Goal: Communication & Community: Answer question/provide support

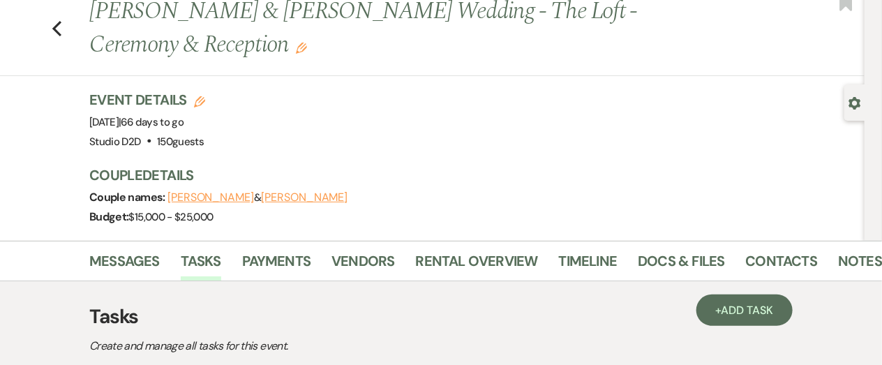
scroll to position [40, 0]
click at [659, 264] on link "Docs & Files" at bounding box center [681, 265] width 87 height 31
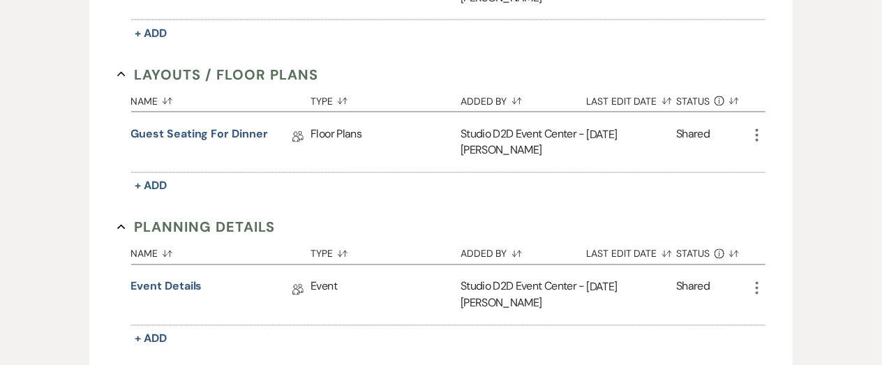
scroll to position [852, 0]
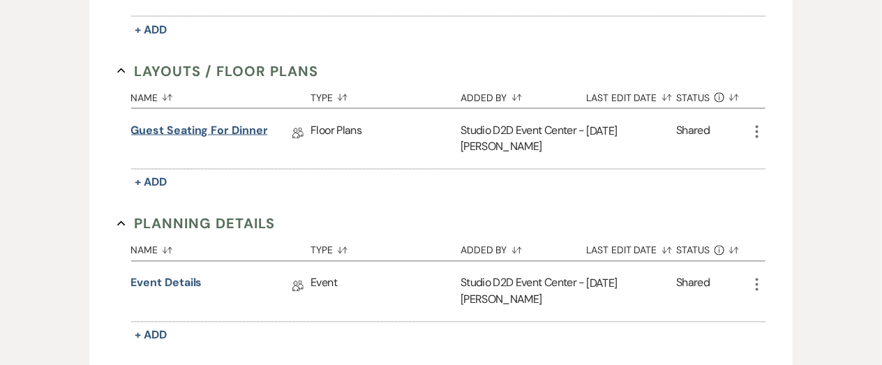
click at [220, 129] on link "Guest Seating for Dinner" at bounding box center [199, 133] width 137 height 22
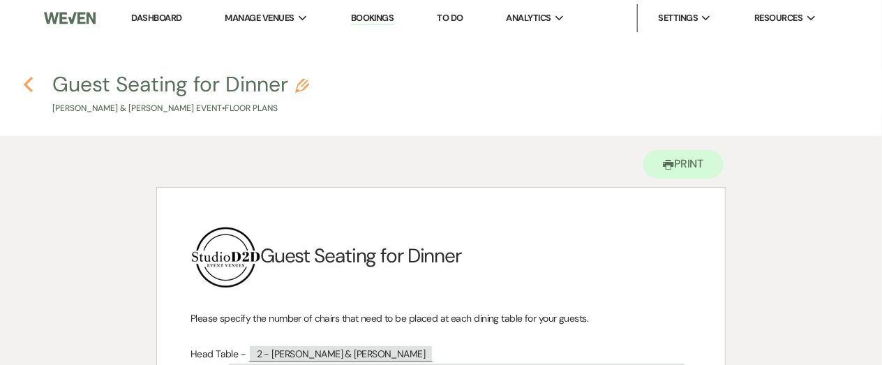
click at [29, 82] on icon "Previous" at bounding box center [28, 84] width 10 height 17
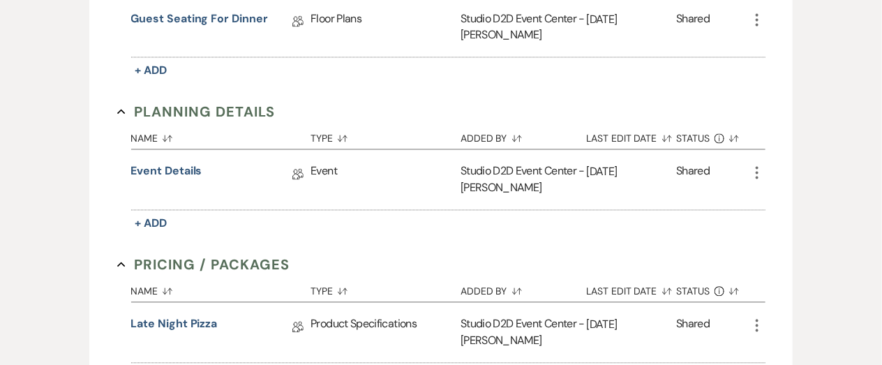
scroll to position [965, 0]
click at [756, 172] on icon "More" at bounding box center [757, 172] width 17 height 17
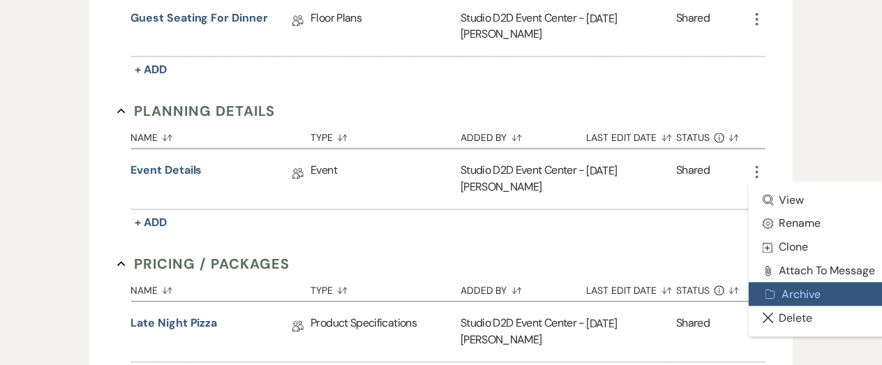
click at [778, 286] on button "Archive Archive" at bounding box center [819, 295] width 141 height 24
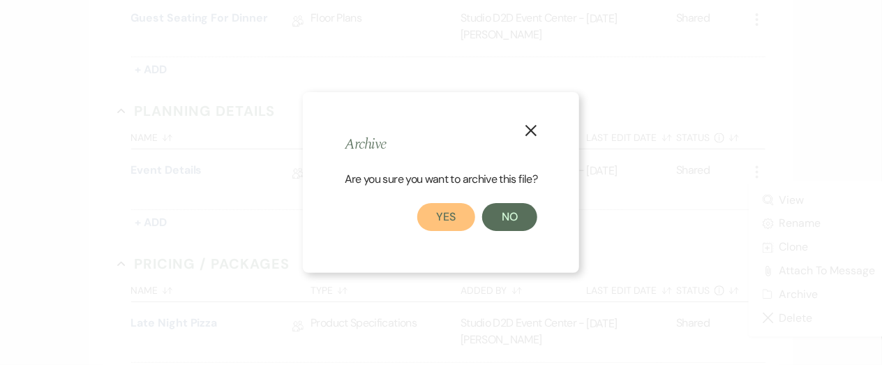
click at [457, 215] on button "Yes" at bounding box center [446, 217] width 59 height 28
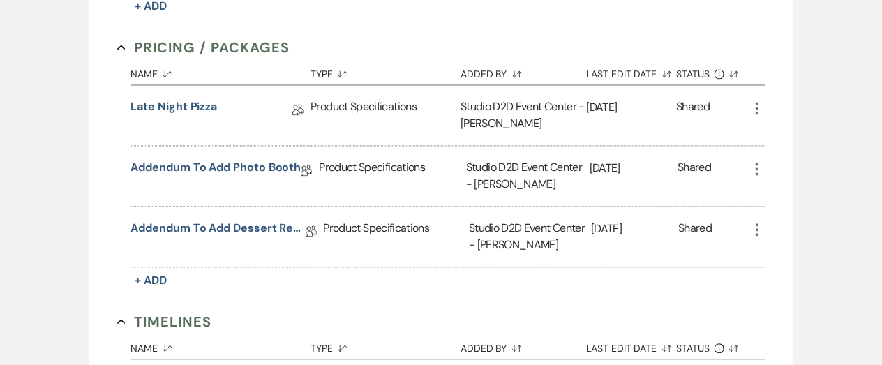
scroll to position [1030, 0]
click at [755, 168] on icon "More" at bounding box center [757, 168] width 17 height 17
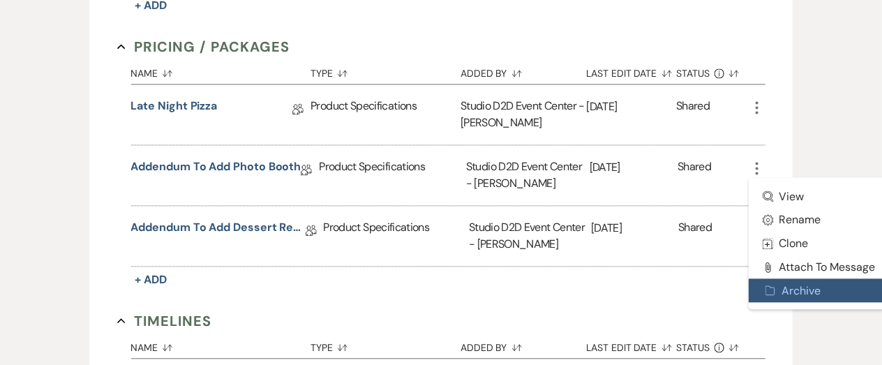
click at [788, 281] on button "Archive Archive" at bounding box center [819, 290] width 141 height 24
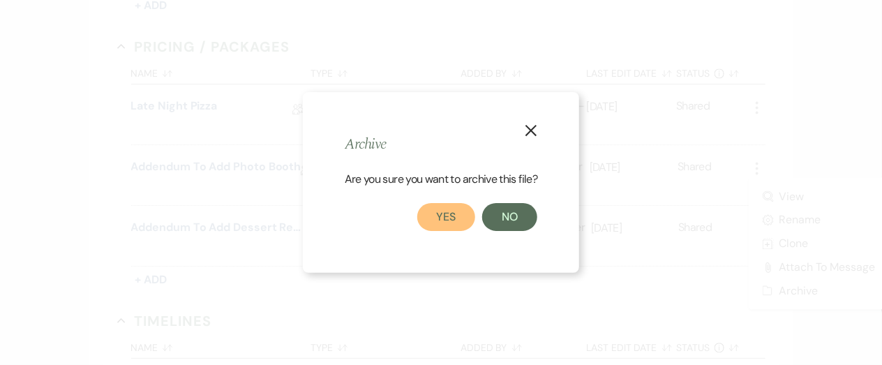
click at [458, 218] on button "Yes" at bounding box center [446, 217] width 59 height 28
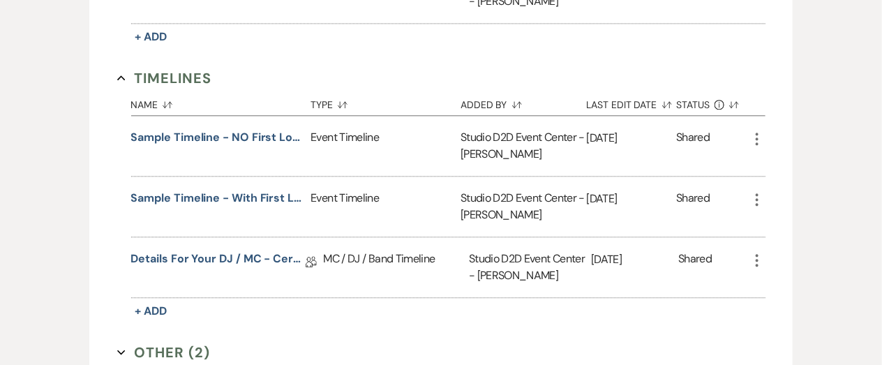
scroll to position [1216, 0]
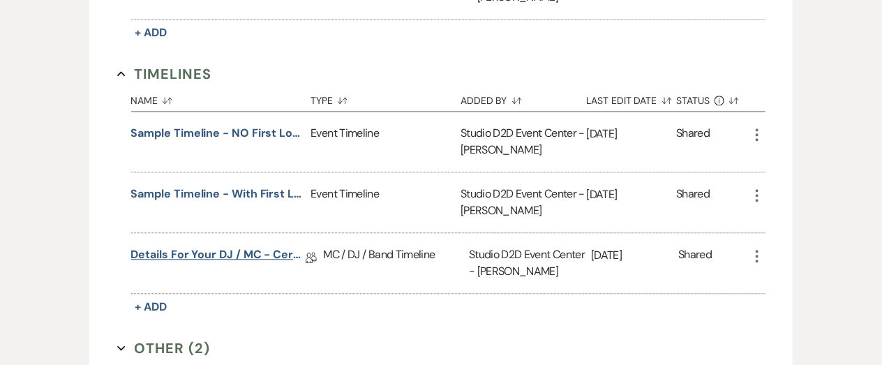
click at [260, 252] on link "Details for your DJ / MC - Ceremony & Reception" at bounding box center [218, 257] width 174 height 22
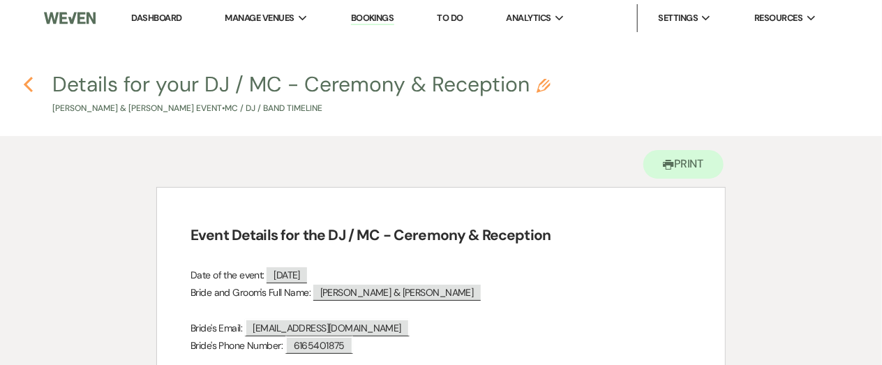
click at [29, 82] on icon "Previous" at bounding box center [28, 84] width 10 height 17
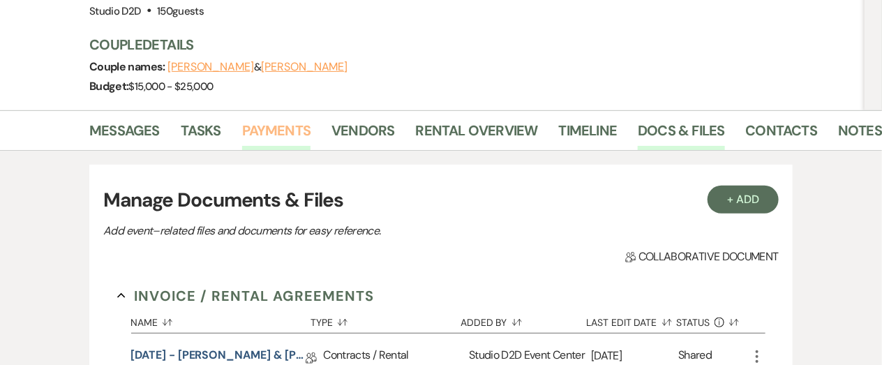
click at [285, 124] on link "Payments" at bounding box center [276, 134] width 69 height 31
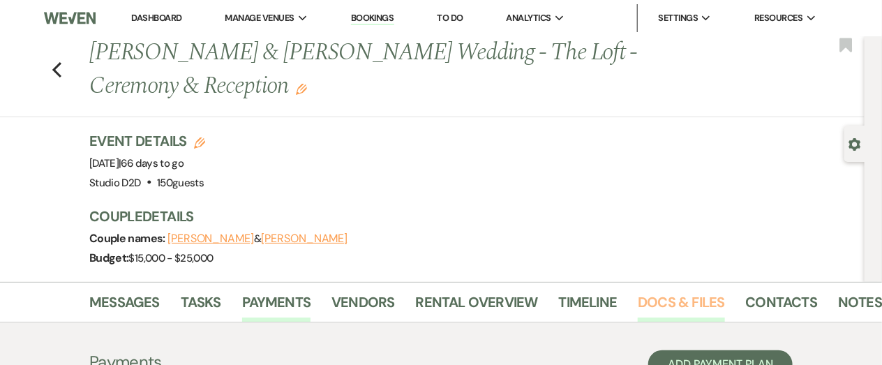
click at [678, 300] on link "Docs & Files" at bounding box center [681, 306] width 87 height 31
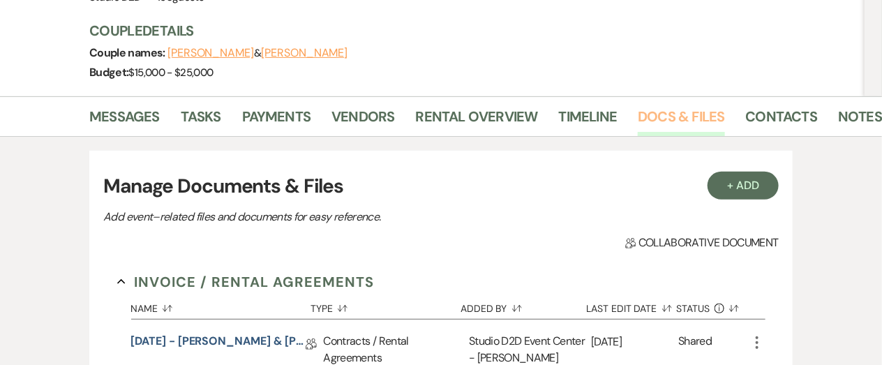
scroll to position [211, 0]
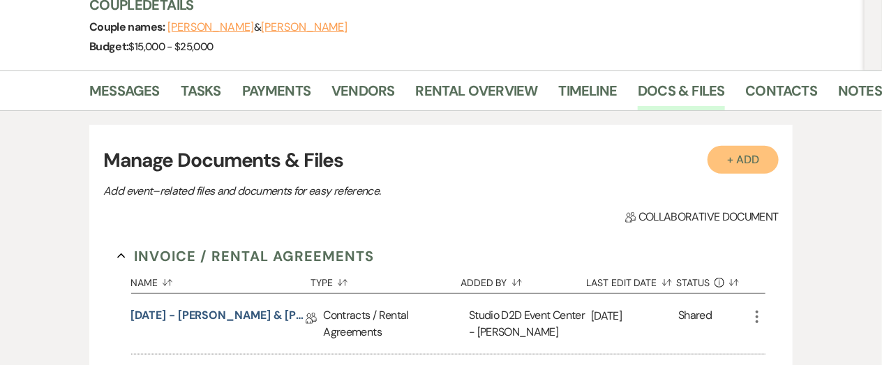
click at [740, 167] on button "+ Add" at bounding box center [742, 160] width 71 height 28
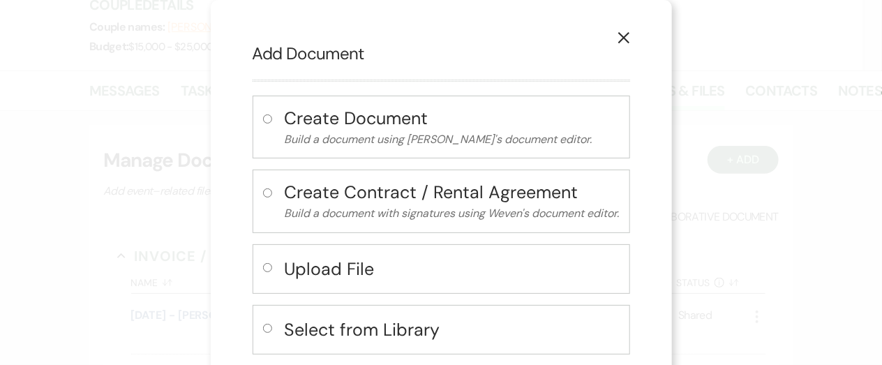
click at [365, 265] on h4 "Upload File" at bounding box center [452, 269] width 335 height 24
radio input "true"
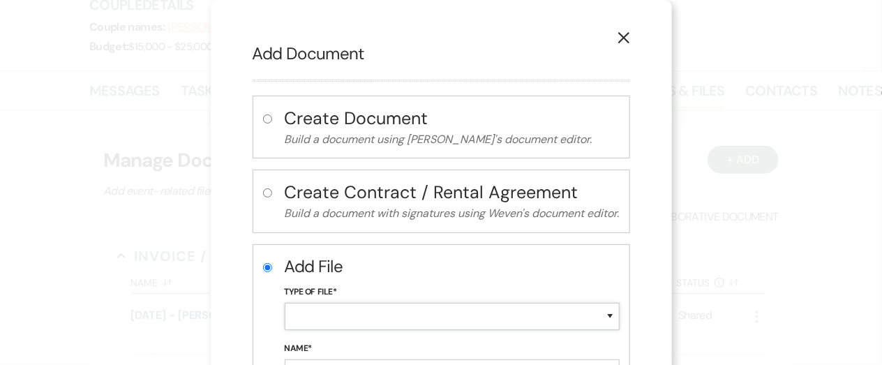
click at [351, 323] on select "Special Event Insurance Vendor Certificate of Insurance Contracts / Rental Agre…" at bounding box center [452, 316] width 335 height 27
select select "64"
click at [285, 303] on select "Special Event Insurance Vendor Certificate of Insurance Contracts / Rental Agre…" at bounding box center [452, 316] width 335 height 27
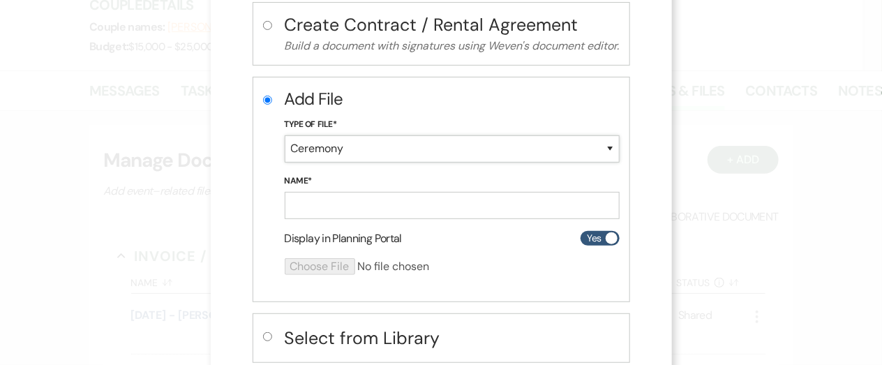
scroll to position [172, 0]
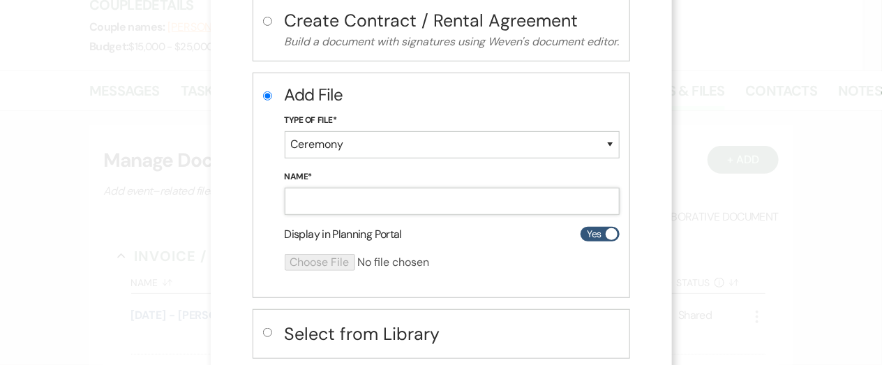
click at [349, 197] on input "Name*" at bounding box center [452, 201] width 335 height 27
paste input "[DATE] - [PERSON_NAME] & [PERSON_NAME] - Ceremony Details"
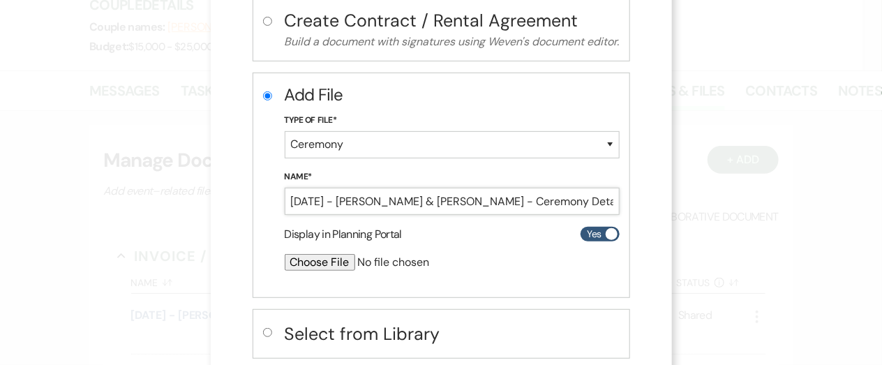
type input "[DATE] - [PERSON_NAME] & [PERSON_NAME] - Ceremony Details"
click at [324, 263] on input "file" at bounding box center [415, 262] width 261 height 17
type input "C:\fakepath\[DATE] - [PERSON_NAME] & [PERSON_NAME] - Ceremony Details - Studio …"
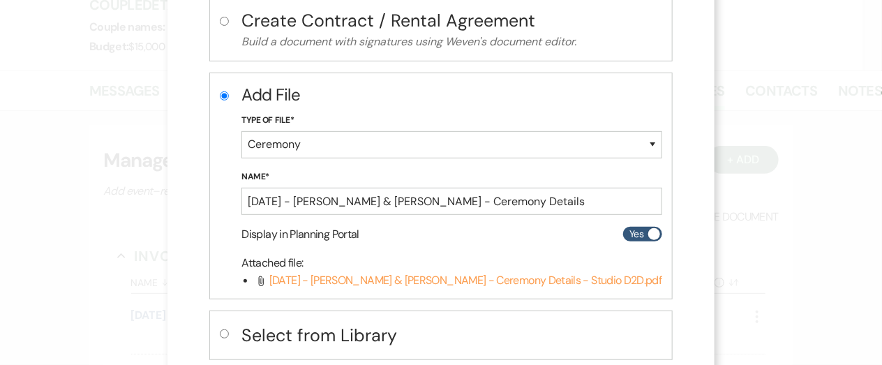
scroll to position [252, 0]
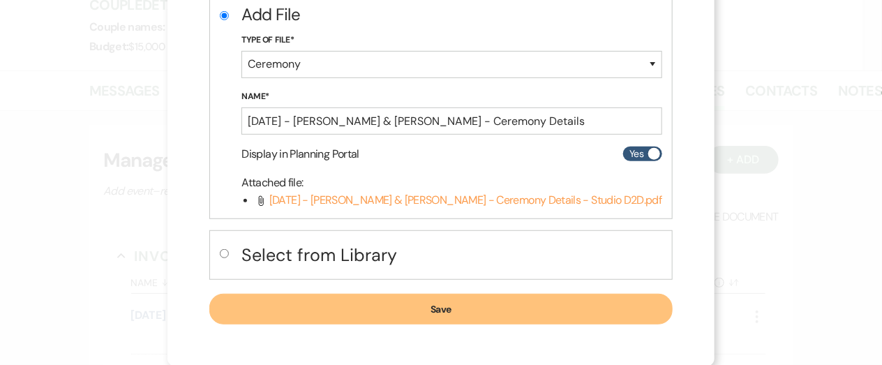
click at [534, 310] on button "Save" at bounding box center [440, 309] width 463 height 31
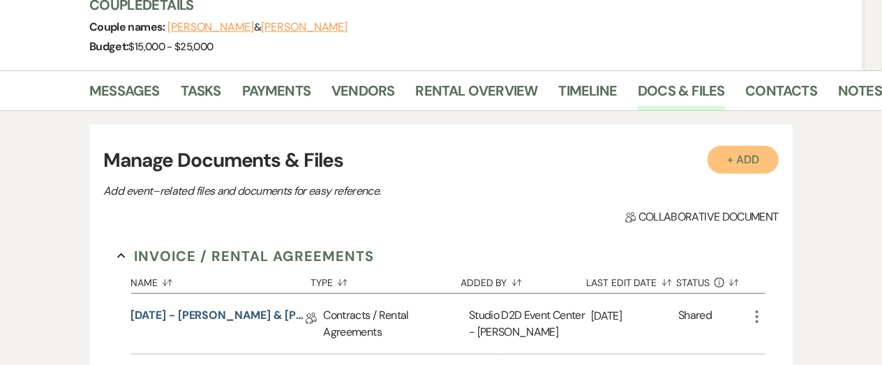
click at [741, 161] on button "+ Add" at bounding box center [742, 160] width 71 height 28
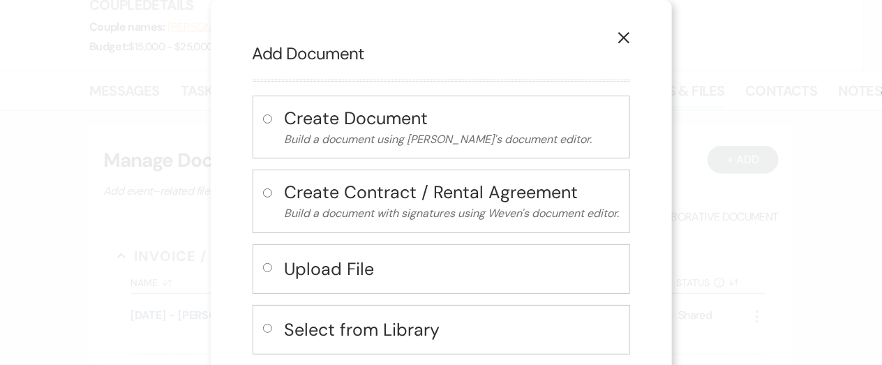
click at [370, 260] on h4 "Upload File" at bounding box center [452, 269] width 335 height 24
radio input "true"
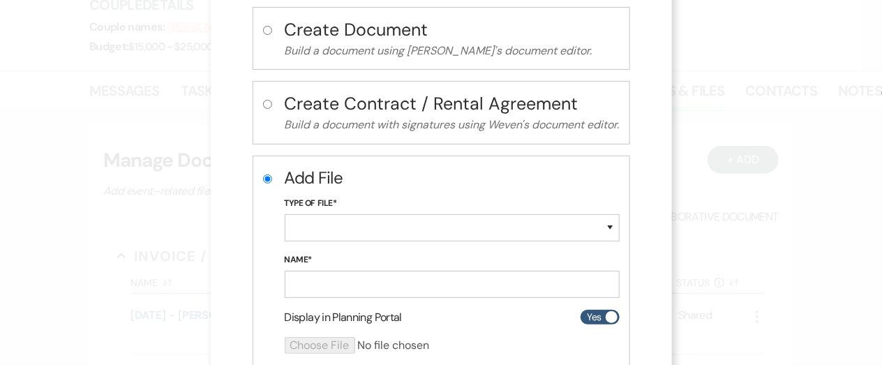
scroll to position [95, 0]
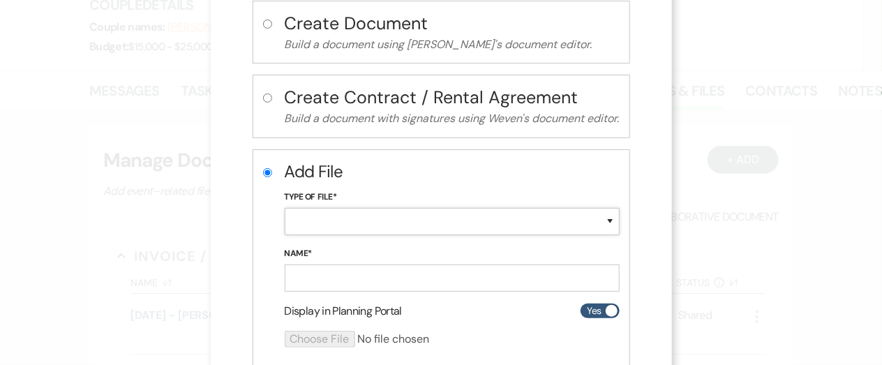
click at [372, 231] on select "Special Event Insurance Vendor Certificate of Insurance Contracts / Rental Agre…" at bounding box center [452, 221] width 335 height 27
select select "63"
click at [285, 208] on select "Special Event Insurance Vendor Certificate of Insurance Contracts / Rental Agre…" at bounding box center [452, 221] width 335 height 27
click at [340, 273] on input "Name*" at bounding box center [452, 277] width 335 height 27
paste input "[DATE] - [PERSON_NAME] & [PERSON_NAME] - Event Details"
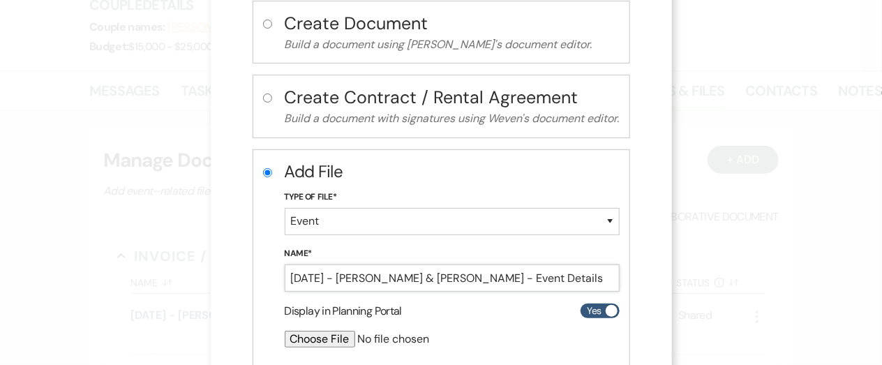
type input "[DATE] - [PERSON_NAME] & [PERSON_NAME] - Event Details"
click at [310, 340] on input "file" at bounding box center [415, 339] width 261 height 17
type input "C:\fakepath\[DATE] - [PERSON_NAME] & [PERSON_NAME] - Event Details - Studio D2D…"
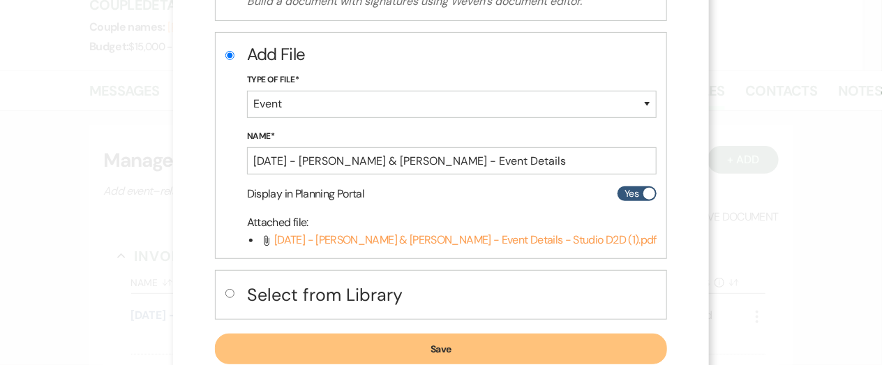
scroll to position [252, 0]
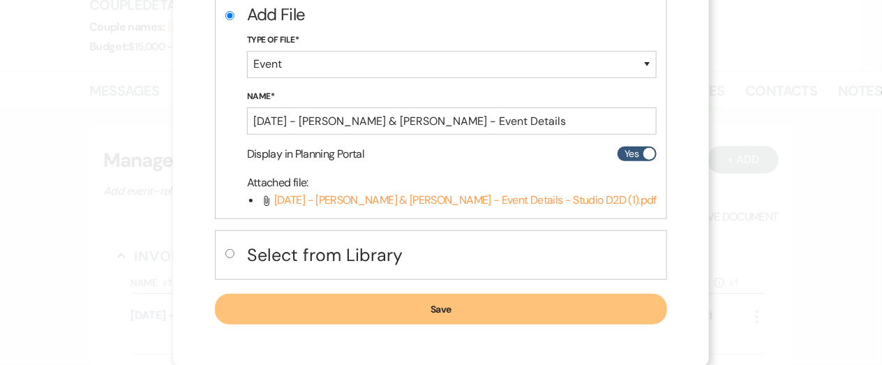
click at [468, 310] on button "Save" at bounding box center [441, 309] width 452 height 31
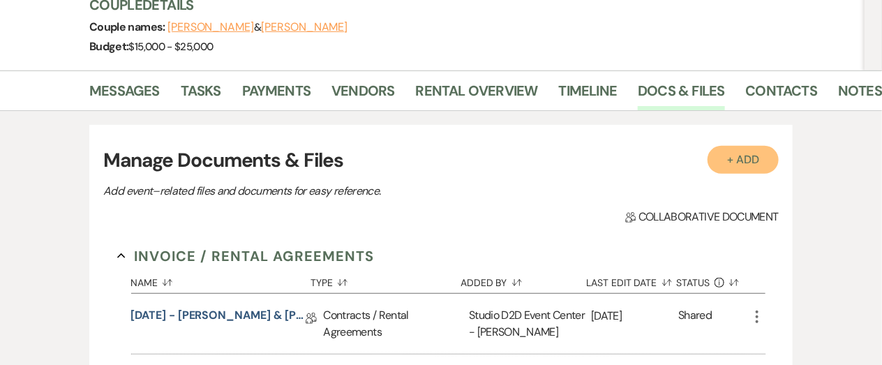
click at [746, 165] on button "+ Add" at bounding box center [742, 160] width 71 height 28
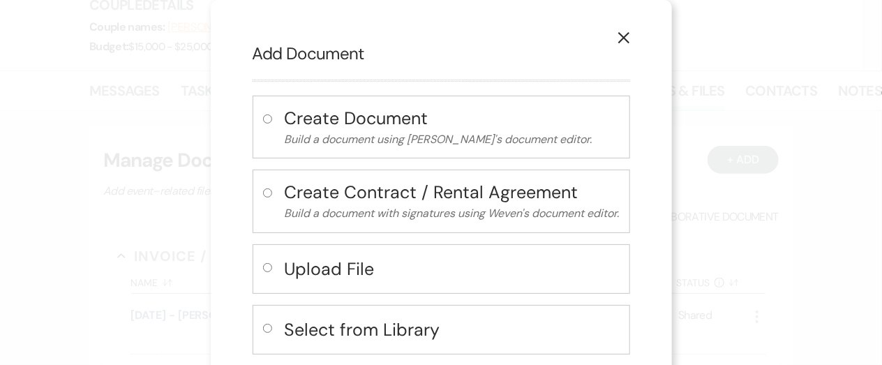
click at [359, 262] on h4 "Upload File" at bounding box center [452, 269] width 335 height 24
radio input "true"
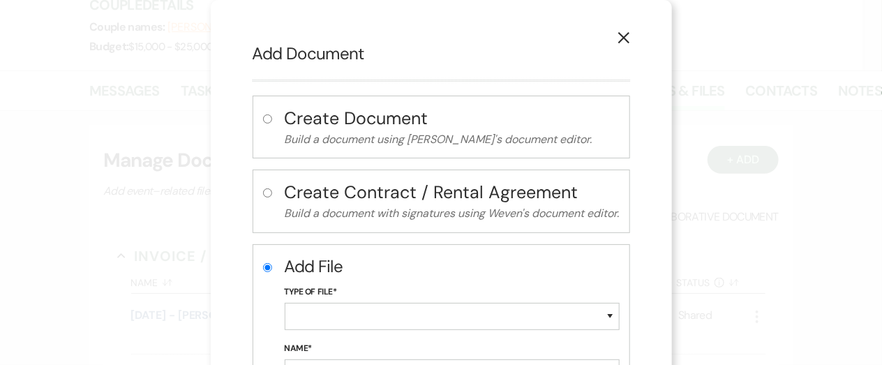
scroll to position [77, 0]
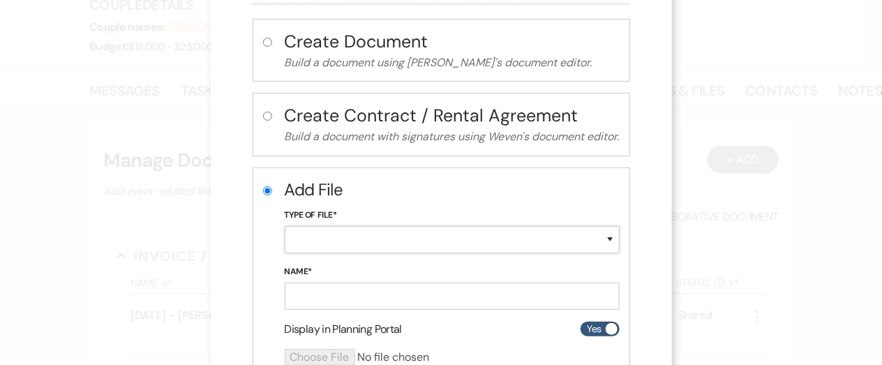
click at [365, 241] on select "Special Event Insurance Vendor Certificate of Insurance Contracts / Rental Agre…" at bounding box center [452, 239] width 335 height 27
select select "24"
click at [285, 226] on select "Special Event Insurance Vendor Certificate of Insurance Contracts / Rental Agre…" at bounding box center [452, 239] width 335 height 27
click at [336, 300] on input "Name*" at bounding box center [452, 296] width 335 height 27
paste input "[DATE] - [PERSON_NAME] & [PERSON_NAME] - Floor Plan"
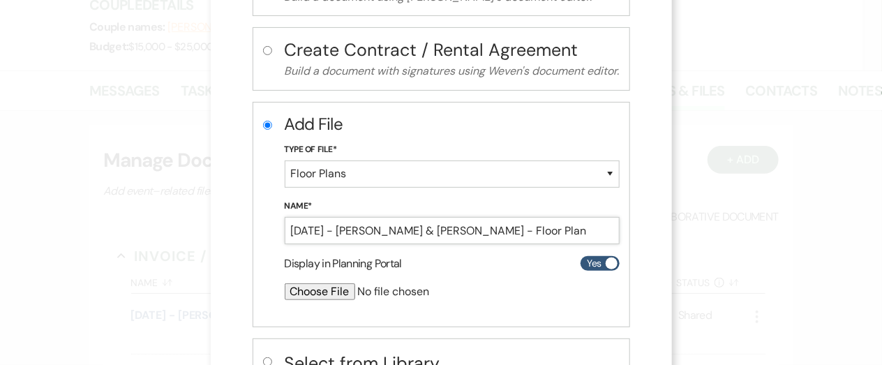
scroll to position [143, 0]
type input "[DATE] - [PERSON_NAME] & [PERSON_NAME] - Floor Plan"
click at [333, 290] on input "file" at bounding box center [415, 291] width 261 height 17
type input "C:\fakepath\[DATE] - [PERSON_NAME] & [PERSON_NAME] - Floor Plan - Studio D2D.pdf"
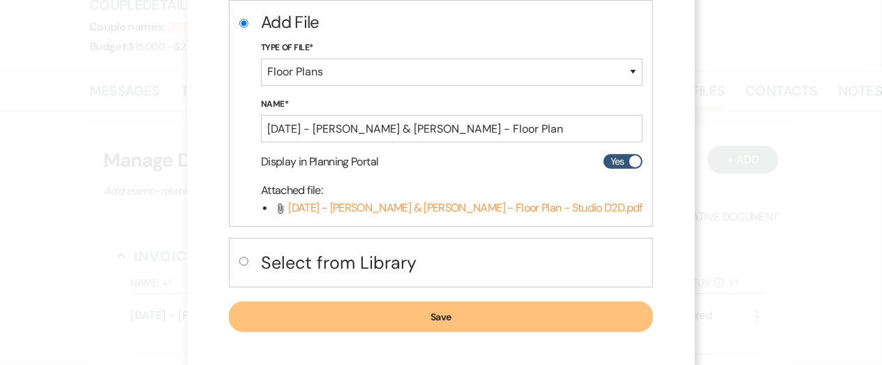
scroll to position [252, 0]
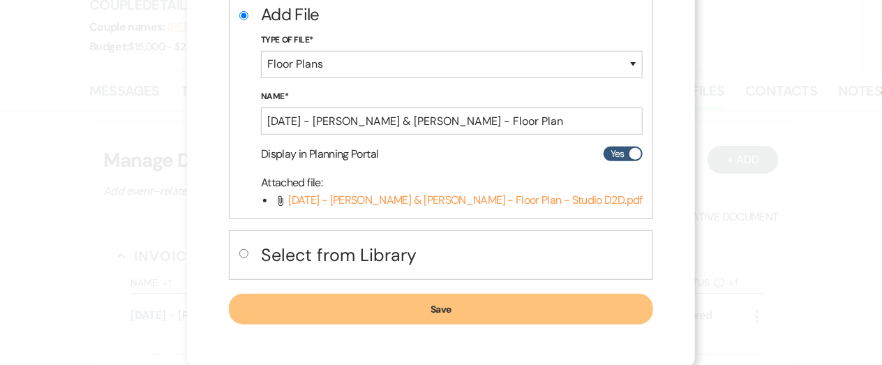
click at [570, 306] on button "Save" at bounding box center [441, 309] width 424 height 31
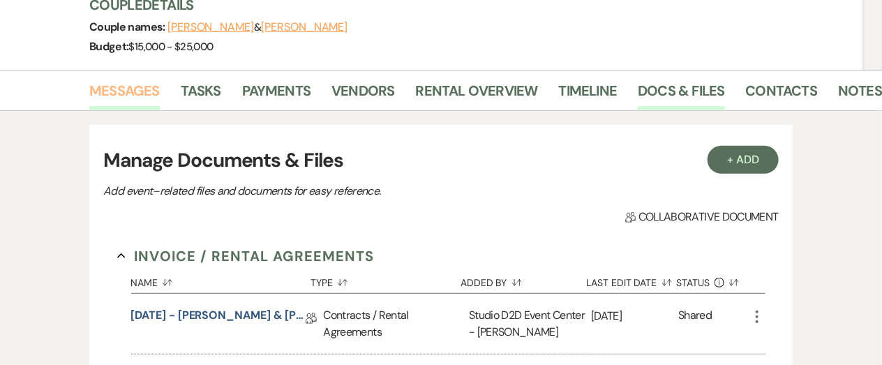
click at [142, 87] on link "Messages" at bounding box center [124, 95] width 70 height 31
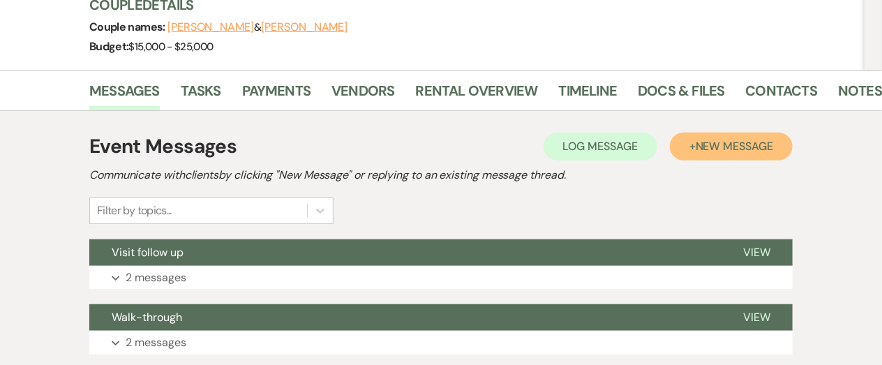
click at [694, 152] on button "+ New Message" at bounding box center [731, 147] width 123 height 28
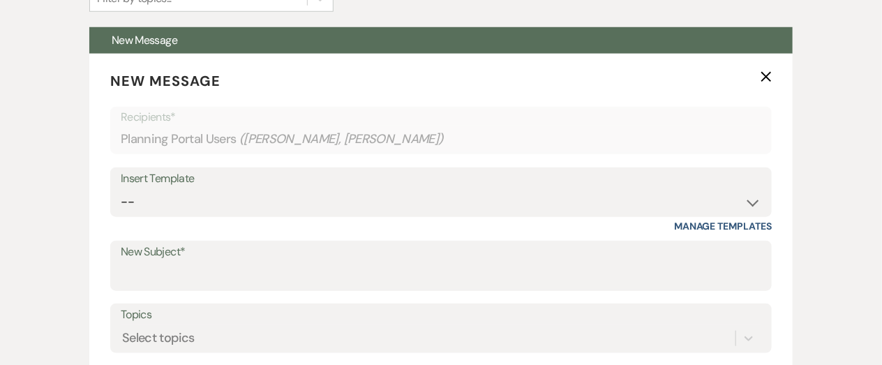
scroll to position [424, 0]
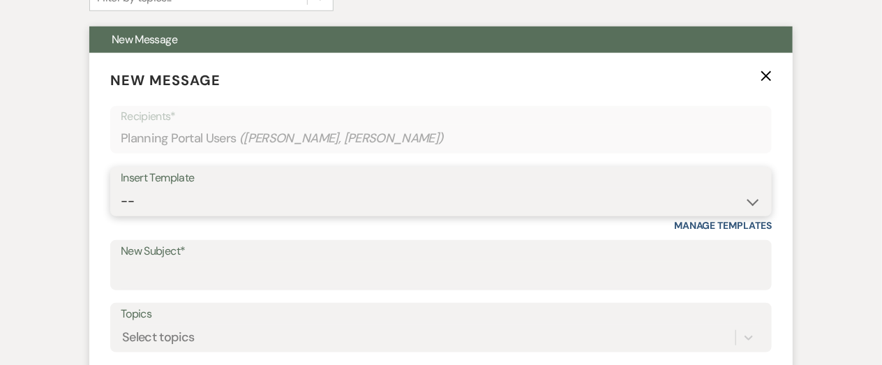
click at [295, 199] on select "-- New Inquiry - message 2 Event Pricing - Non Wedding Weven Planning Portal In…" at bounding box center [441, 201] width 640 height 27
select select "1756"
click at [121, 188] on select "-- New Inquiry - message 2 Event Pricing - Non Wedding Weven Planning Portal In…" at bounding box center [441, 201] width 640 height 27
type input "Event Details"
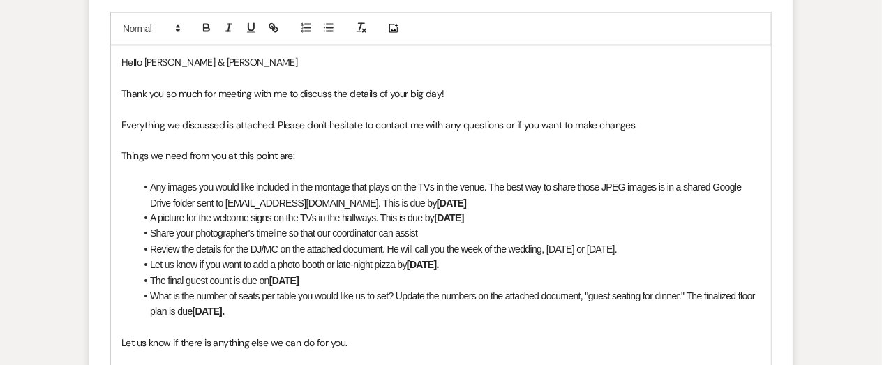
scroll to position [785, 0]
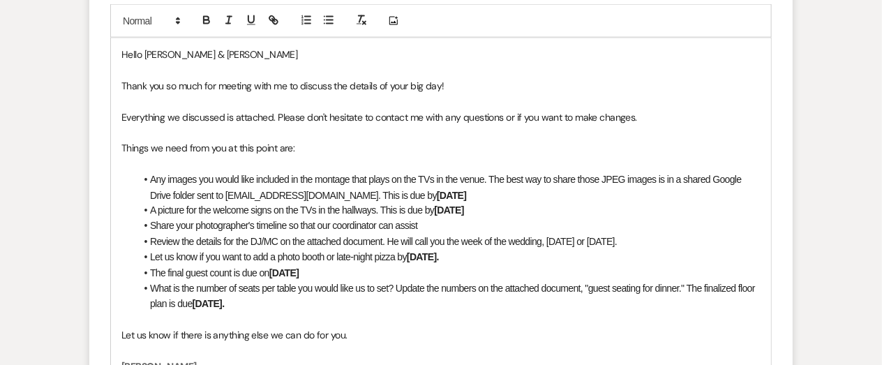
click at [437, 193] on strong "[DATE]" at bounding box center [452, 195] width 30 height 11
click at [483, 211] on li "A picture for the welcome signs on the TVs in the hallways. This is due by [DAT…" at bounding box center [447, 210] width 625 height 15
click at [336, 255] on span "Let us know if you want to add a photo booth or late-night pizza by" at bounding box center [278, 257] width 257 height 11
click at [389, 258] on li "Let us know if you want to add late-night pizza by [DATE]." at bounding box center [447, 257] width 625 height 15
click at [343, 257] on span "Let us know if you want to add late-night pizza by [DATE]" at bounding box center [260, 257] width 221 height 11
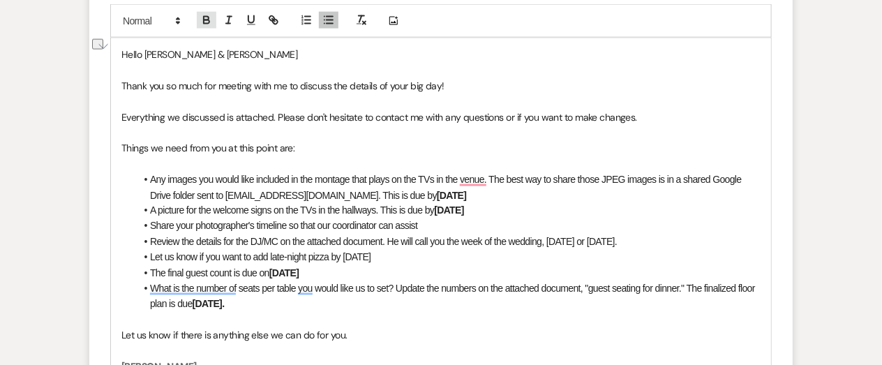
click at [209, 19] on icon "button" at bounding box center [206, 20] width 13 height 13
click at [321, 275] on li "The final guest count is due on [DATE]" at bounding box center [447, 273] width 625 height 15
click at [252, 303] on li "What is the number of seats per table you would like us to set? Update the numb…" at bounding box center [447, 296] width 625 height 31
click at [332, 260] on span "Let us know if you want to add late-night pizza by" at bounding box center [245, 257] width 190 height 11
click at [536, 259] on li "Let us know if you want to add late-night pizza or early access to the bridal s…" at bounding box center [447, 257] width 625 height 15
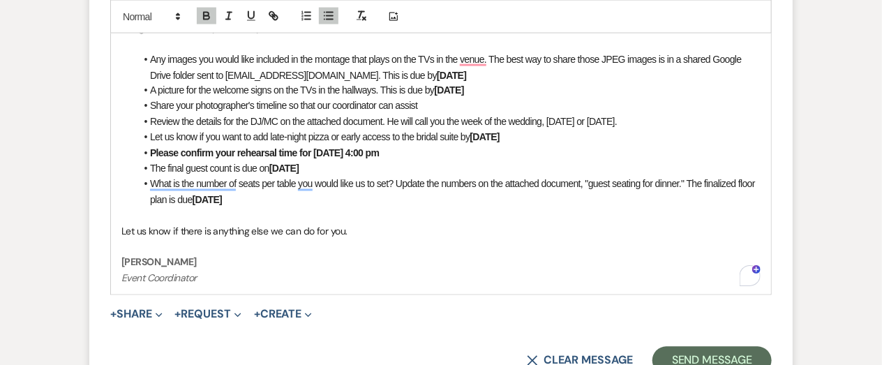
scroll to position [906, 0]
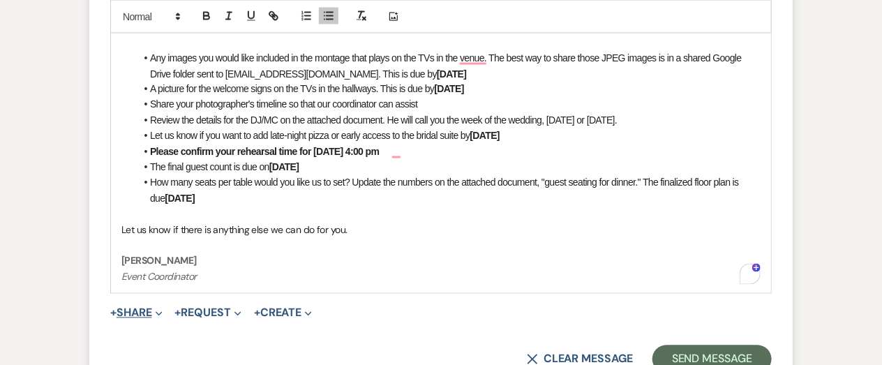
click at [133, 311] on button "+ Share Expand" at bounding box center [136, 313] width 52 height 11
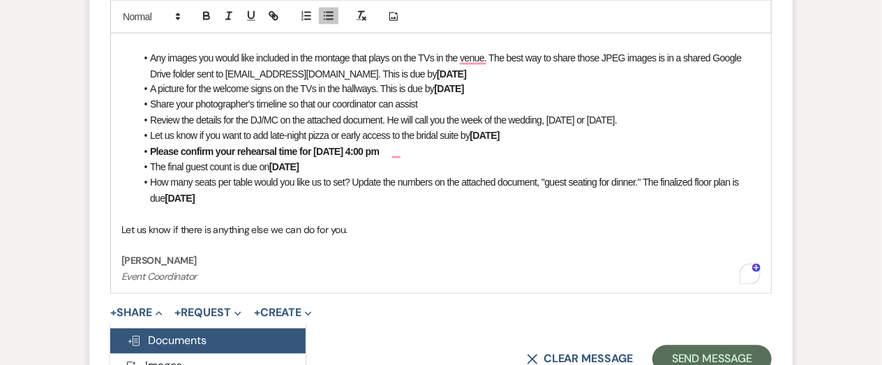
click at [170, 340] on span "Doc Upload Documents" at bounding box center [167, 340] width 80 height 15
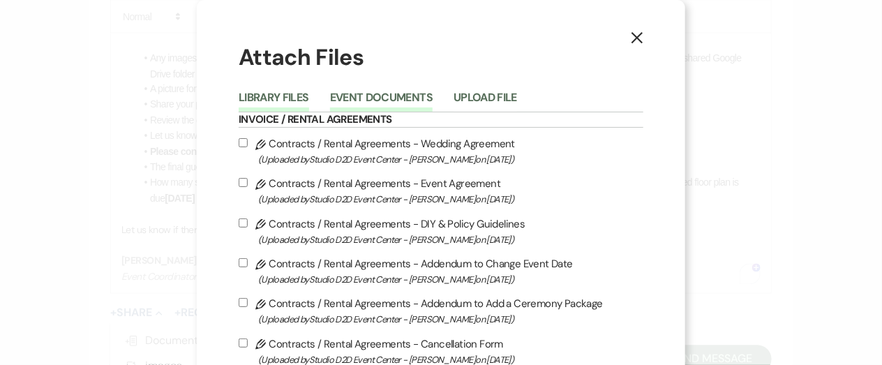
click at [400, 98] on button "Event Documents" at bounding box center [381, 102] width 103 height 20
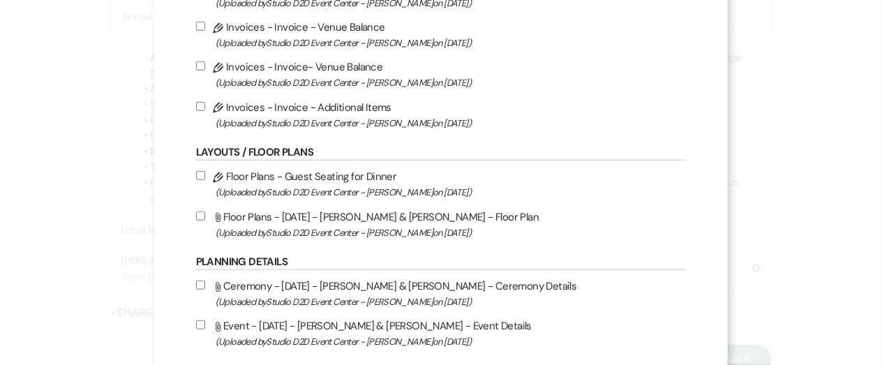
scroll to position [246, 0]
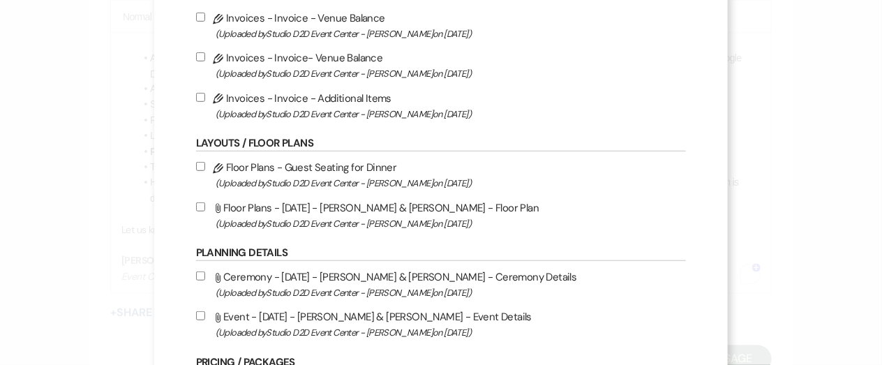
click at [370, 162] on label "Pencil Floor Plans - Guest Seating for Dinner (Uploaded by Studio D2D Event Cen…" at bounding box center [441, 174] width 490 height 33
click at [205, 162] on input "Pencil Floor Plans - Guest Seating for Dinner (Uploaded by Studio D2D Event Cen…" at bounding box center [200, 166] width 9 height 9
checkbox input "true"
click at [370, 201] on label "Attach File Floor Plans - [DATE] - [PERSON_NAME] & [PERSON_NAME] - Floor Plan (…" at bounding box center [441, 215] width 490 height 33
click at [205, 202] on input "Attach File Floor Plans - [DATE] - [PERSON_NAME] & [PERSON_NAME] - Floor Plan (…" at bounding box center [200, 206] width 9 height 9
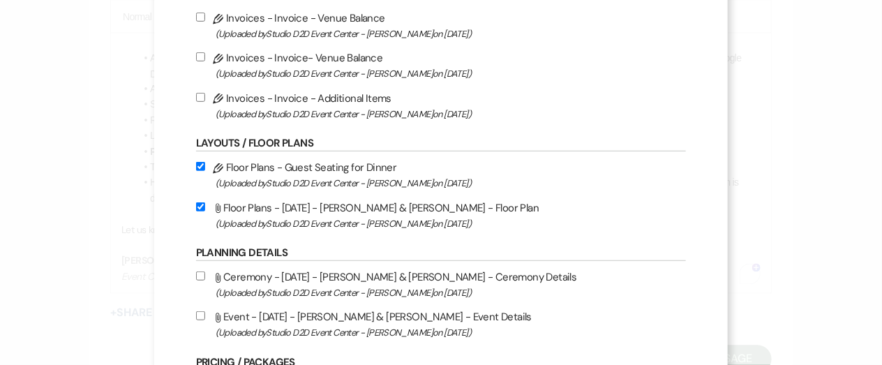
checkbox input "true"
click at [365, 276] on label "Attach File Ceremony - [DATE] - [PERSON_NAME] & [PERSON_NAME] - Ceremony Detail…" at bounding box center [441, 284] width 490 height 33
click at [205, 276] on input "Attach File Ceremony - [DATE] - [PERSON_NAME] & [PERSON_NAME] - Ceremony Detail…" at bounding box center [200, 275] width 9 height 9
checkbox input "true"
click at [363, 311] on label "Attach File Event - [DATE] - [PERSON_NAME] & [PERSON_NAME] - Event Details (Upl…" at bounding box center [441, 324] width 490 height 33
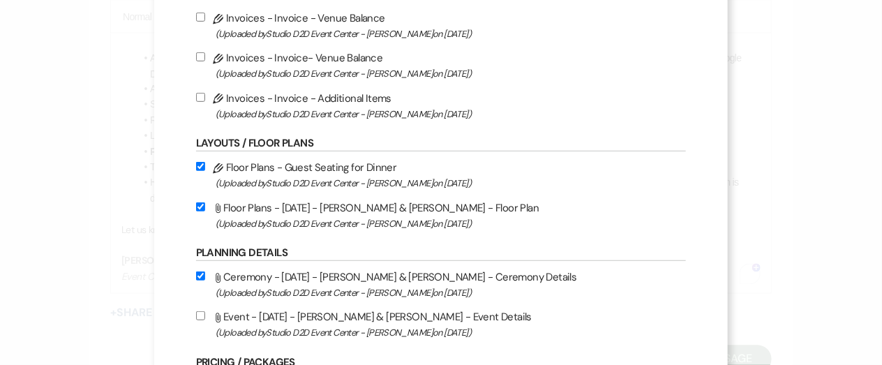
click at [205, 311] on input "Attach File Event - [DATE] - [PERSON_NAME] & [PERSON_NAME] - Event Details (Upl…" at bounding box center [200, 315] width 9 height 9
checkbox input "true"
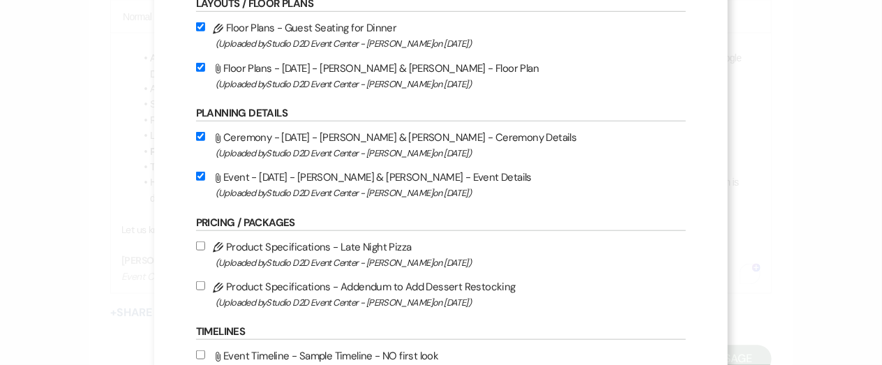
scroll to position [386, 0]
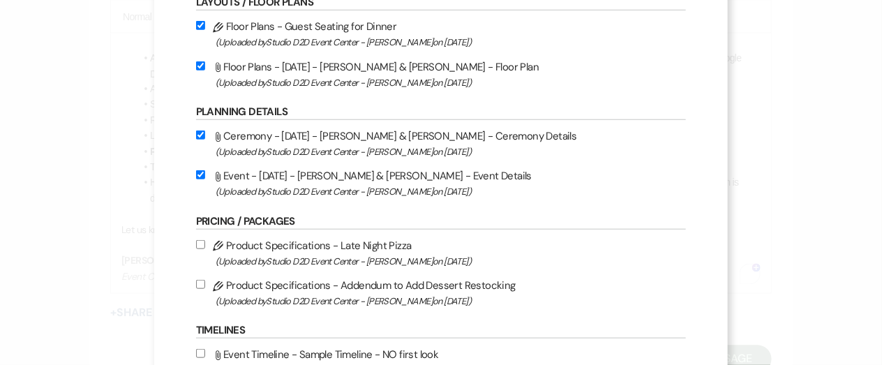
click at [386, 242] on label "Pencil Product Specifications - Late Night Pizza (Uploaded by Studio D2D Event …" at bounding box center [441, 252] width 490 height 33
click at [205, 242] on input "Pencil Product Specifications - Late Night Pizza (Uploaded by Studio D2D Event …" at bounding box center [200, 244] width 9 height 9
checkbox input "true"
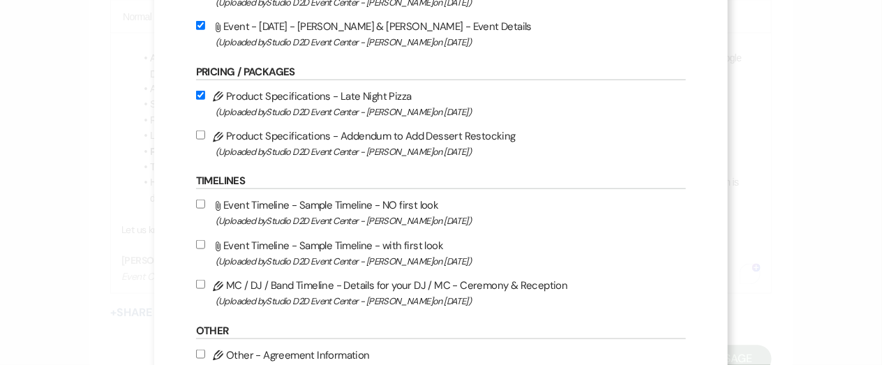
scroll to position [540, 0]
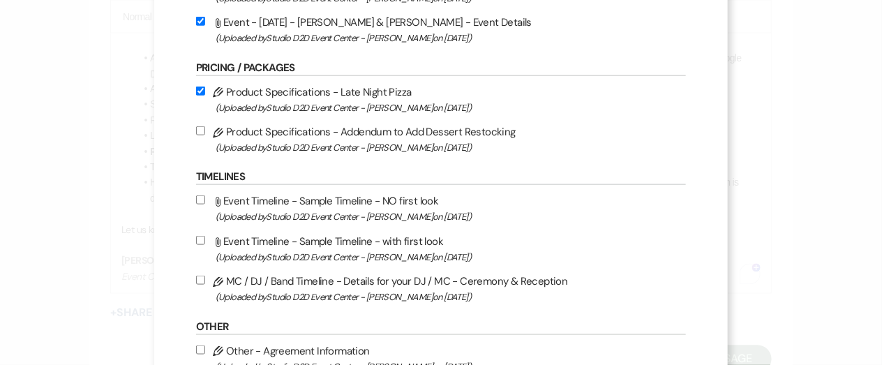
click at [382, 274] on label "Pencil MC / DJ / Band Timeline - Details for your DJ / MC - Ceremony & Receptio…" at bounding box center [441, 288] width 490 height 33
click at [205, 276] on input "Pencil MC / DJ / Band Timeline - Details for your DJ / MC - Ceremony & Receptio…" at bounding box center [200, 280] width 9 height 9
checkbox input "true"
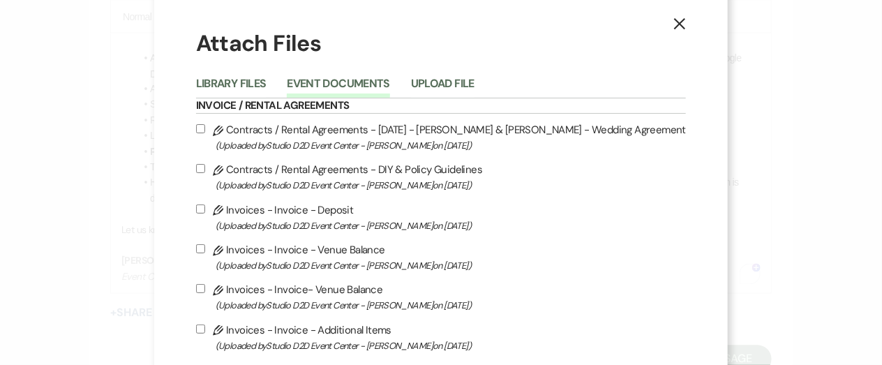
scroll to position [0, 0]
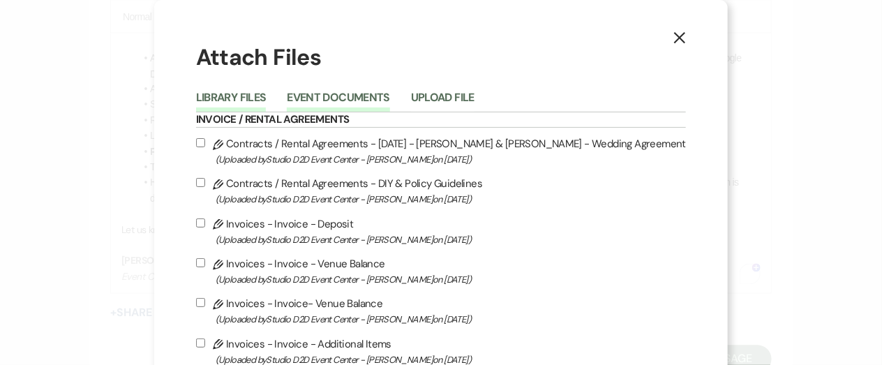
click at [266, 97] on button "Library Files" at bounding box center [231, 102] width 70 height 20
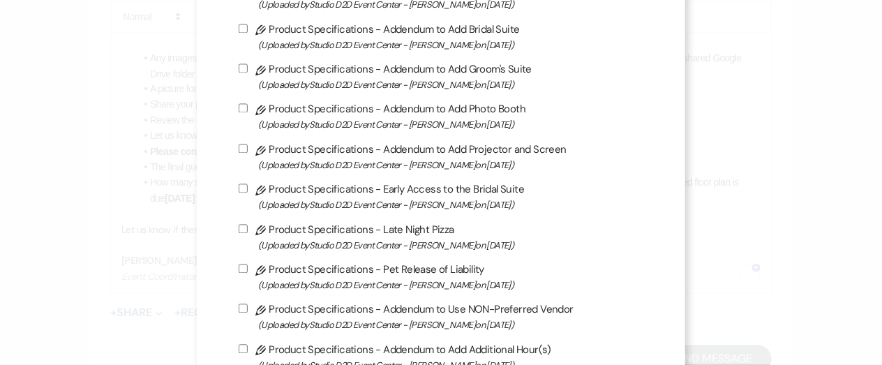
scroll to position [1005, 0]
click at [365, 181] on label "Pencil Product Specifications - Early Access to the Bridal Suite (Uploaded by S…" at bounding box center [441, 195] width 405 height 33
click at [248, 182] on input "Pencil Product Specifications - Early Access to the Bridal Suite (Uploaded by S…" at bounding box center [243, 186] width 9 height 9
checkbox input "true"
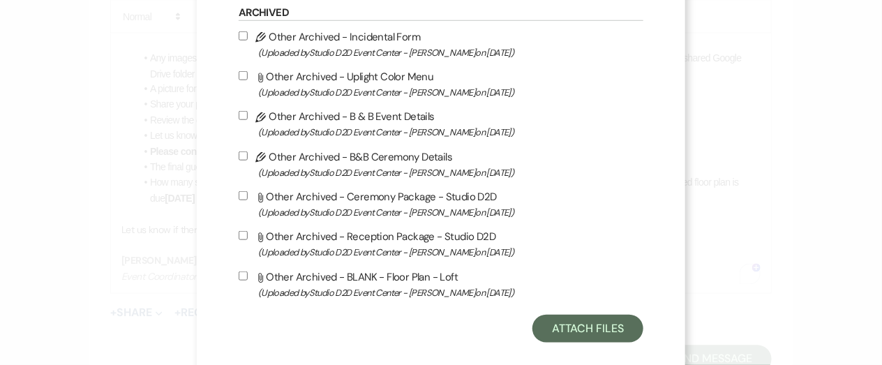
scroll to position [2405, 0]
click at [561, 314] on button "Attach Files" at bounding box center [587, 328] width 111 height 28
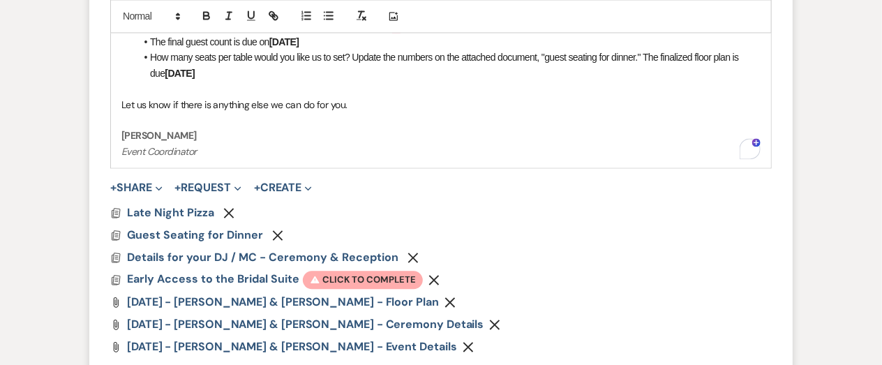
scroll to position [1034, 0]
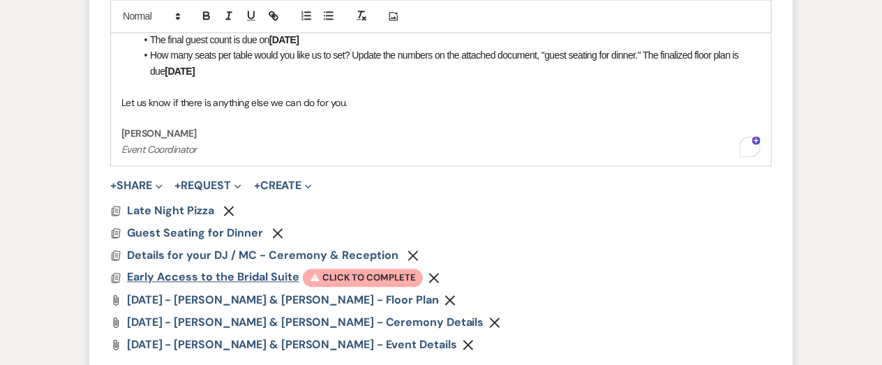
click at [266, 273] on span "Early Access to the Bridal Suite" at bounding box center [213, 276] width 172 height 15
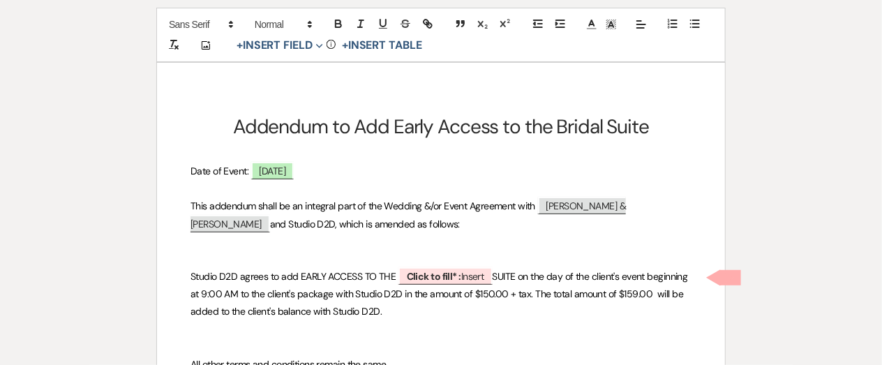
scroll to position [154, 0]
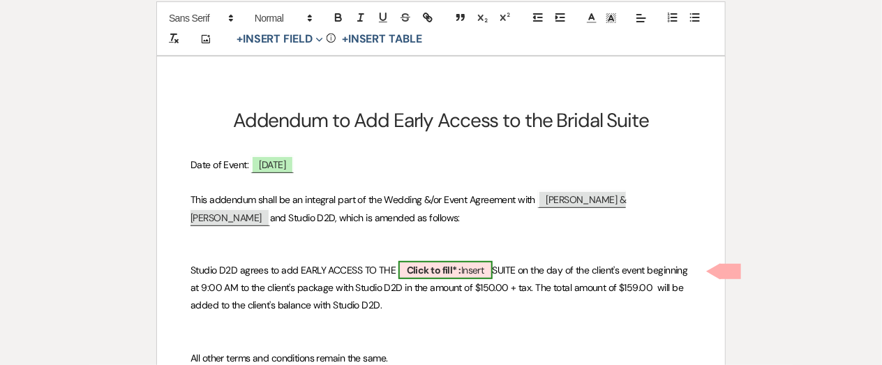
click at [423, 269] on b "Click to fill* :" at bounding box center [434, 270] width 54 height 13
select select "owner"
select select "custom_placeholder"
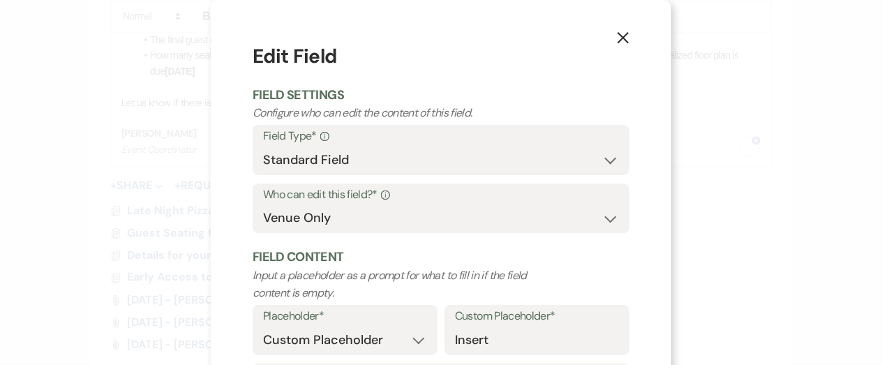
scroll to position [175, 0]
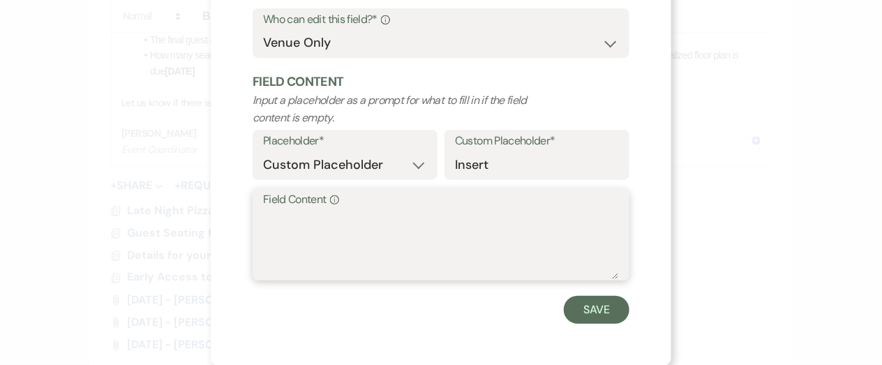
click at [389, 248] on textarea "Field Content Info" at bounding box center [441, 244] width 356 height 70
type textarea "CHIC"
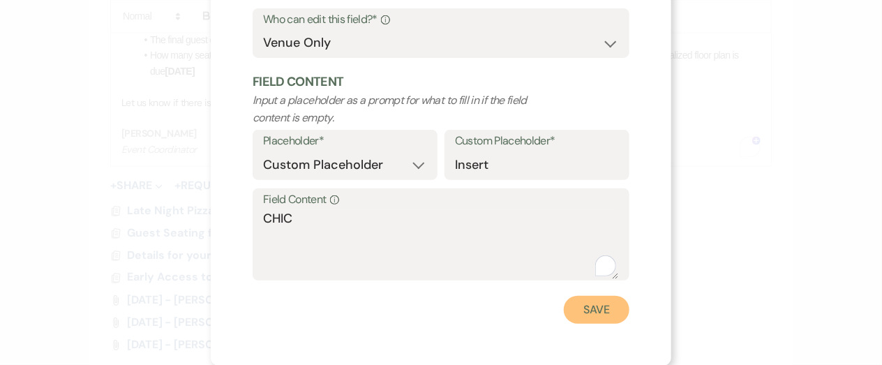
click at [573, 310] on button "Save" at bounding box center [597, 310] width 66 height 28
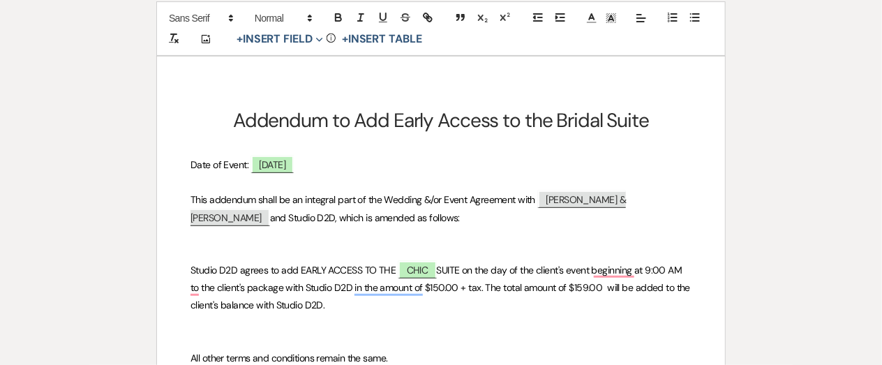
click at [649, 273] on span "SUITE on the day of the client's event beginning at 9:00 AM to the client's pac…" at bounding box center [441, 287] width 502 height 47
click at [435, 292] on span "SUITE on the day of the client's event beginning at 8:00 AM to the client's pac…" at bounding box center [441, 287] width 502 height 47
click at [584, 290] on span "SUITE on the day of the client's event beginning at 8:00 AM to the client's pac…" at bounding box center [439, 287] width 499 height 47
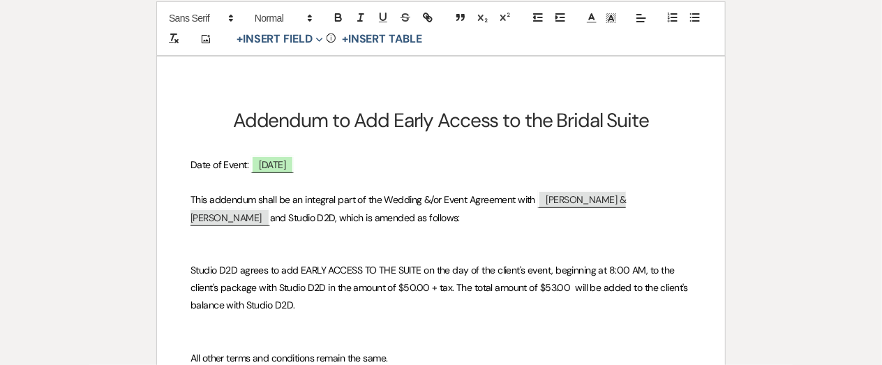
click at [398, 271] on span "Studio D2D agrees to add EARLY ACCESS TO THE SUITE on the day of the client's e…" at bounding box center [440, 287] width 500 height 47
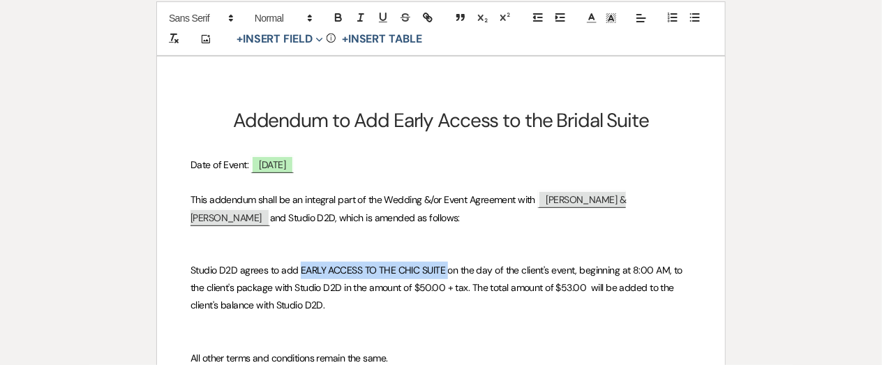
drag, startPoint x: 446, startPoint y: 268, endPoint x: 300, endPoint y: 264, distance: 145.8
click at [300, 264] on span "Studio D2D agrees to add EARLY ACCESS TO THE CHIC SUITE on the day of the clien…" at bounding box center [437, 287] width 495 height 47
click at [340, 20] on icon "button" at bounding box center [339, 18] width 6 height 3
drag, startPoint x: 673, startPoint y: 271, endPoint x: 654, endPoint y: 269, distance: 19.6
click at [654, 269] on span "on the day of the client's event, beginning at 8:00 AM, to the client's package…" at bounding box center [436, 287] width 493 height 47
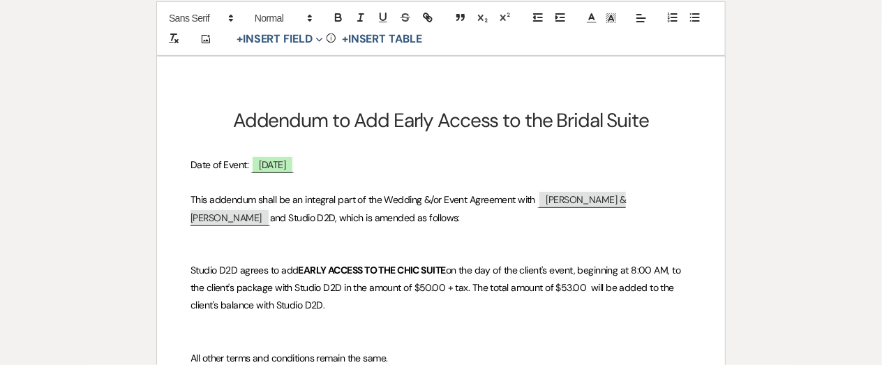
click at [644, 269] on span "on the day of the client's event, beginning at 8:00 AM, to the client's package…" at bounding box center [436, 287] width 493 height 47
drag, startPoint x: 672, startPoint y: 271, endPoint x: 584, endPoint y: 269, distance: 87.9
click at [584, 269] on span "on the day of the client's event, beginning at 8:00 AM, to the client's package…" at bounding box center [436, 287] width 493 height 47
click at [335, 11] on icon "button" at bounding box center [338, 17] width 13 height 13
click at [451, 238] on p "To enrich screen reader interactions, please activate Accessibility in Grammarl…" at bounding box center [440, 235] width 501 height 17
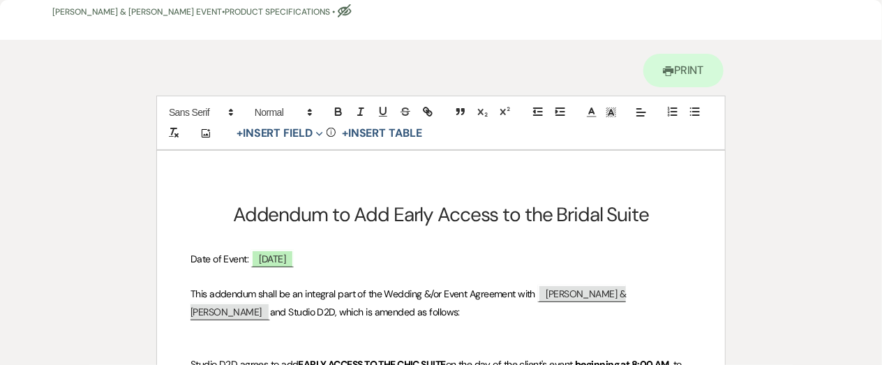
scroll to position [0, 0]
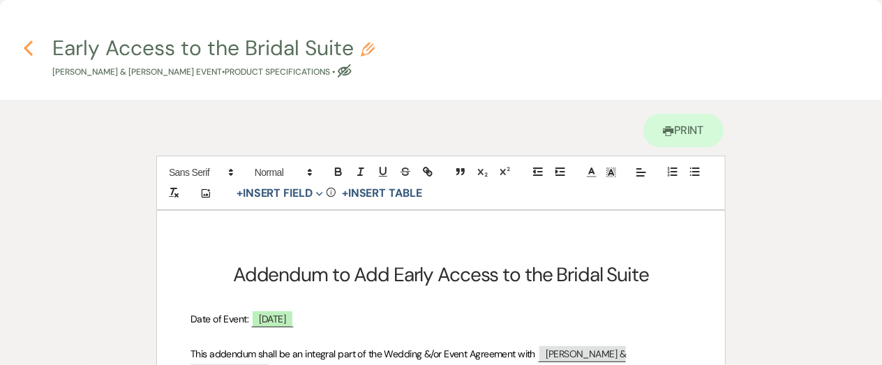
click at [29, 47] on icon "Previous" at bounding box center [28, 48] width 10 height 17
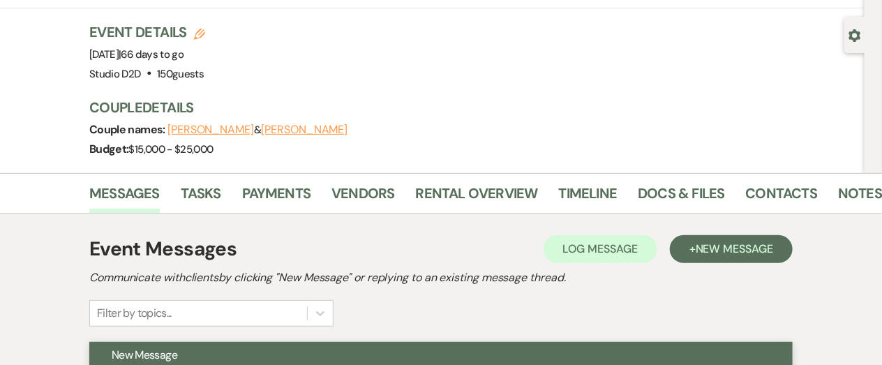
scroll to position [110, 0]
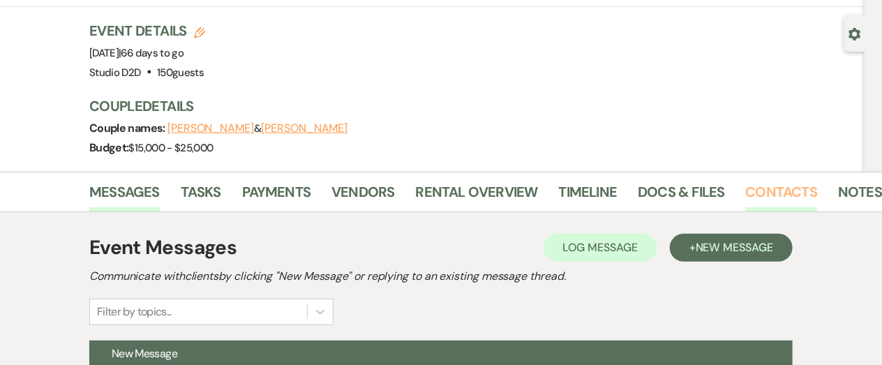
click at [756, 193] on link "Contacts" at bounding box center [782, 196] width 72 height 31
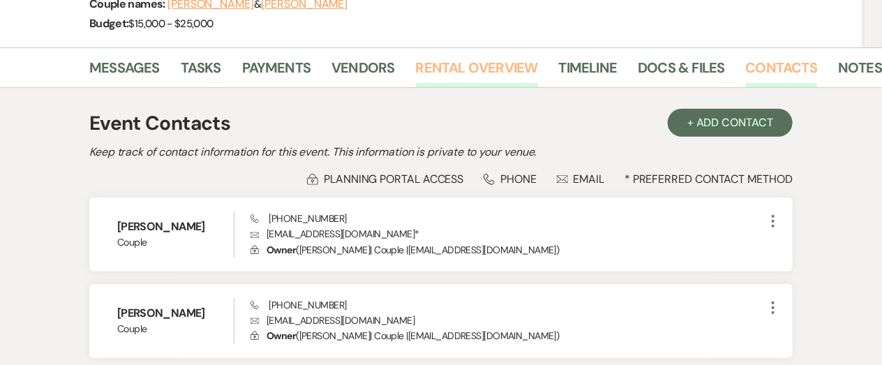
scroll to position [236, 0]
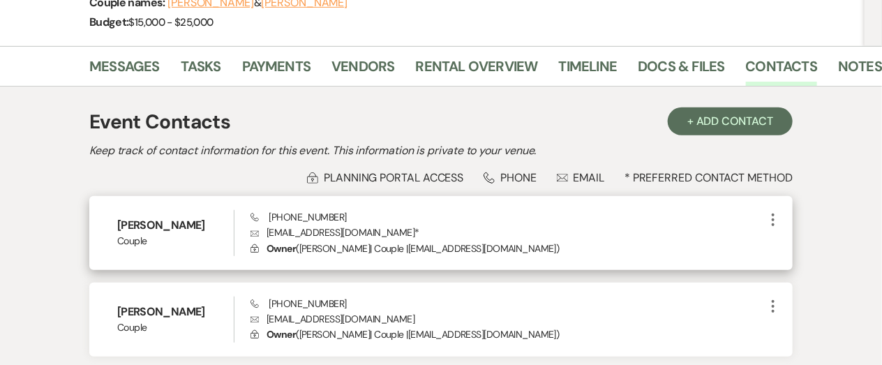
click at [771, 218] on icon "More" at bounding box center [773, 219] width 17 height 17
click at [786, 241] on icon "Pencil" at bounding box center [786, 246] width 11 height 11
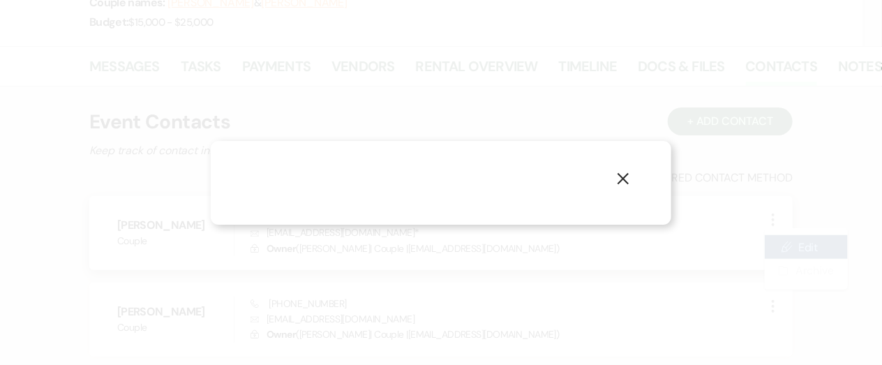
select select "1"
select select "email"
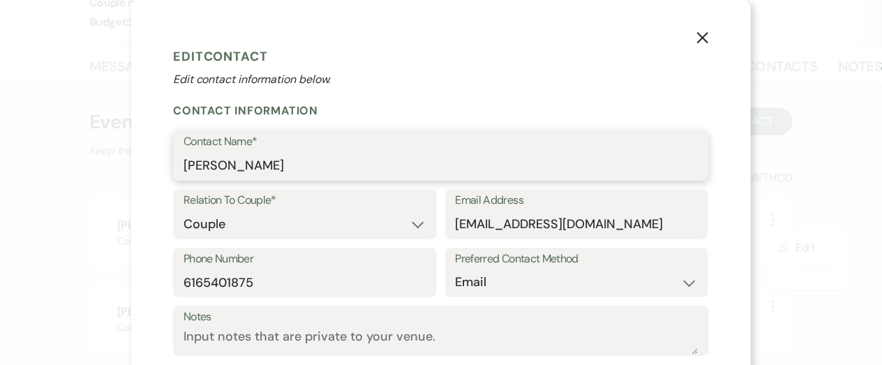
click at [241, 170] on input "[PERSON_NAME]" at bounding box center [440, 165] width 515 height 27
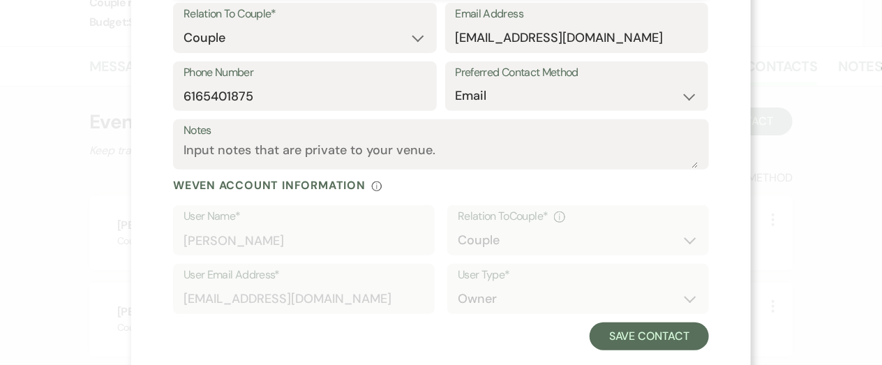
scroll to position [212, 0]
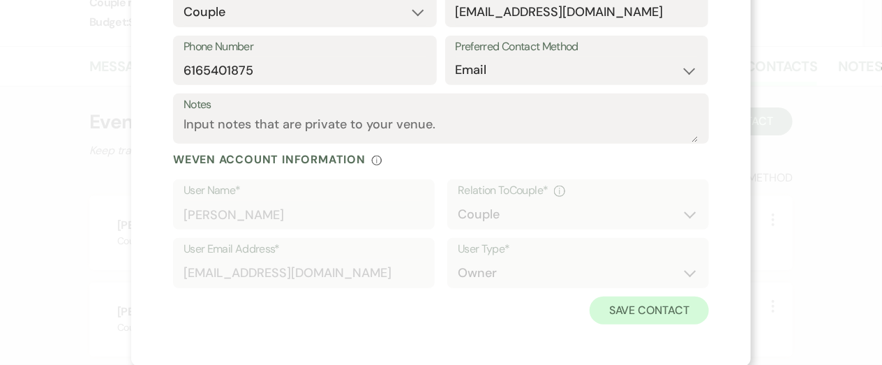
type input "[PERSON_NAME]"
click at [617, 306] on button "Save Contact" at bounding box center [648, 310] width 119 height 28
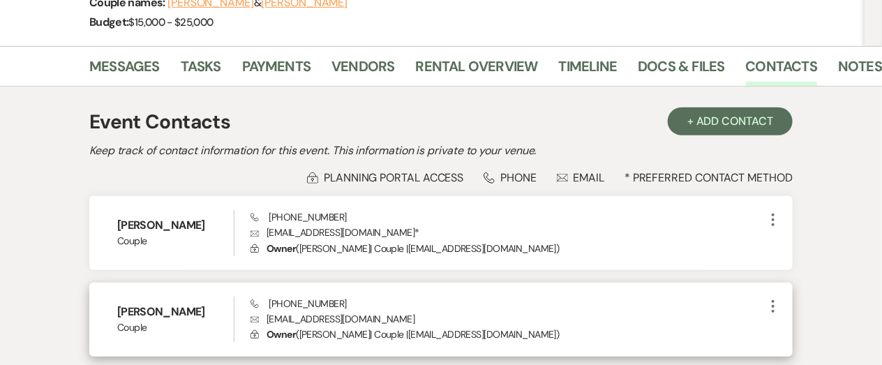
click at [771, 309] on icon "More" at bounding box center [773, 306] width 17 height 17
click at [783, 333] on use "button" at bounding box center [787, 333] width 10 height 10
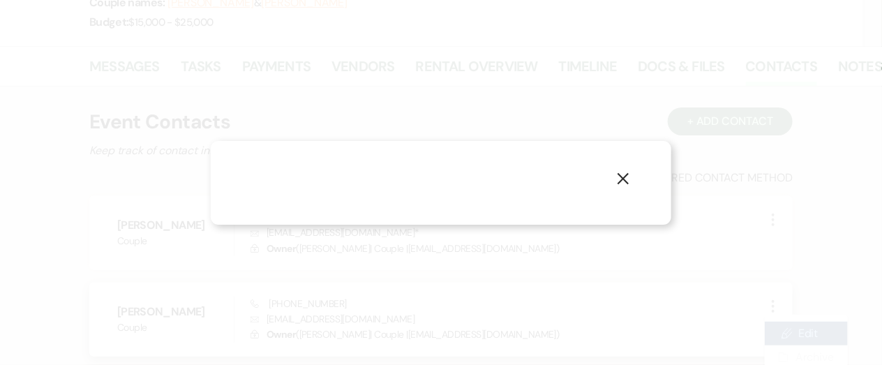
select select "1"
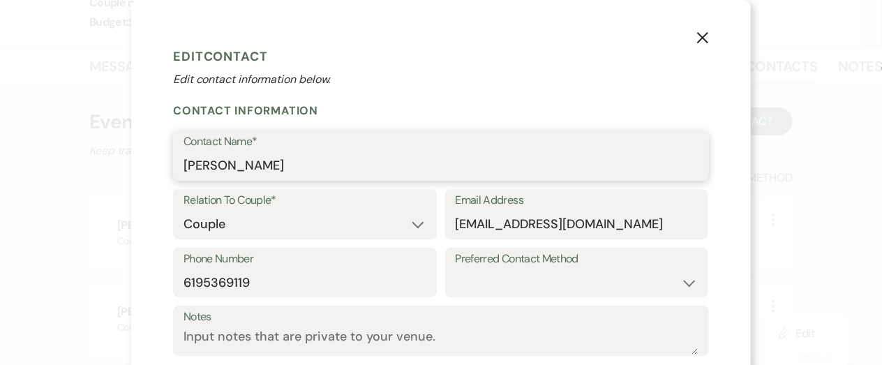
click at [232, 164] on input "[PERSON_NAME]" at bounding box center [440, 165] width 515 height 27
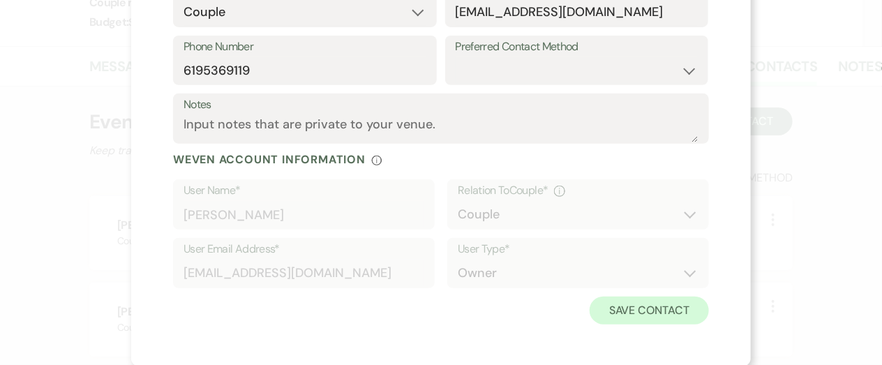
type input "[PERSON_NAME]"
click at [624, 316] on button "Save Contact" at bounding box center [648, 310] width 119 height 28
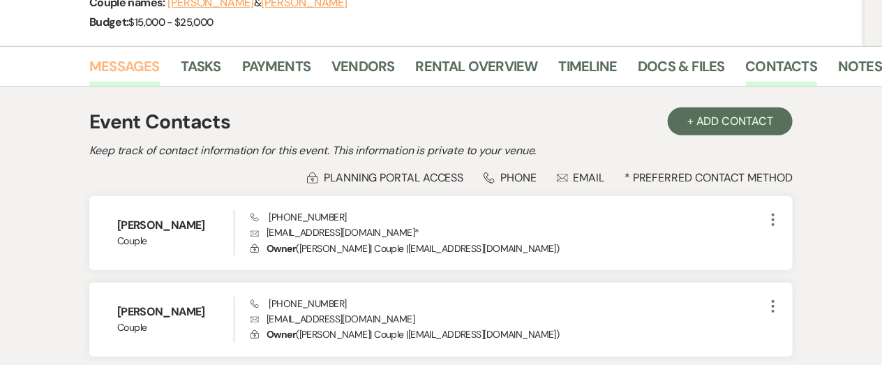
click at [142, 66] on link "Messages" at bounding box center [124, 70] width 70 height 31
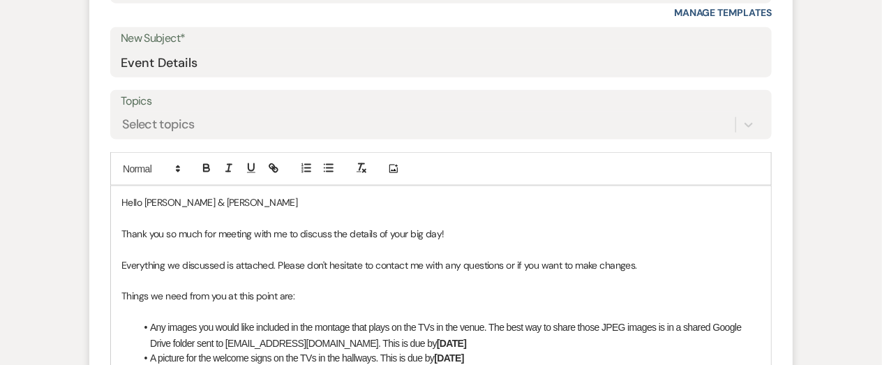
scroll to position [640, 0]
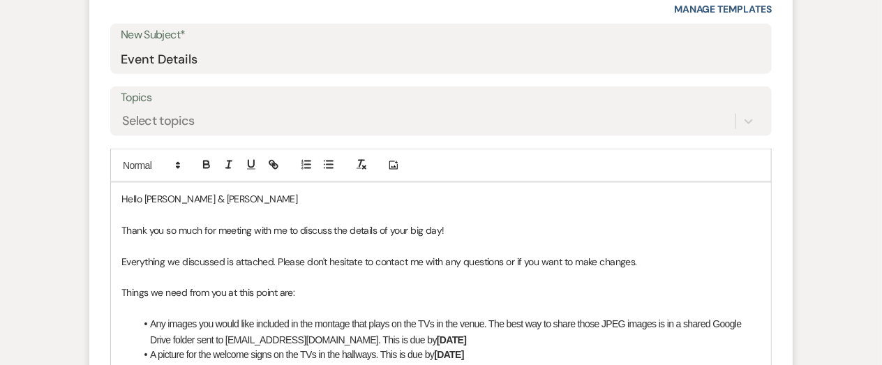
click at [184, 201] on p "Hello [PERSON_NAME] & [PERSON_NAME]" at bounding box center [440, 198] width 639 height 15
click at [225, 199] on p "Hello [PERSON_NAME] [PERSON_NAME]" at bounding box center [440, 198] width 639 height 15
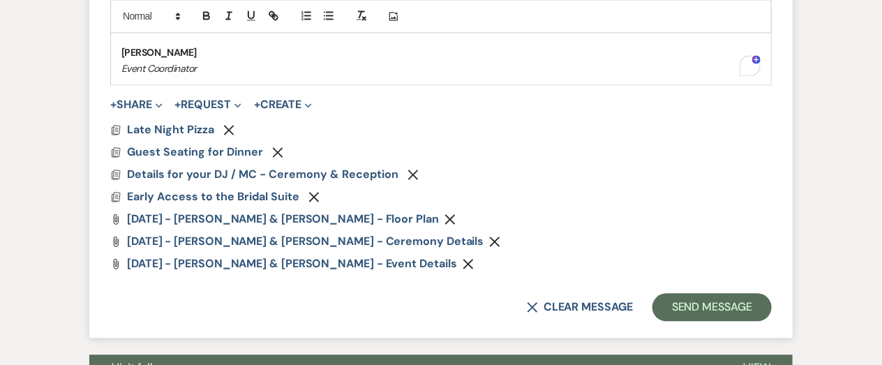
scroll to position [1118, 0]
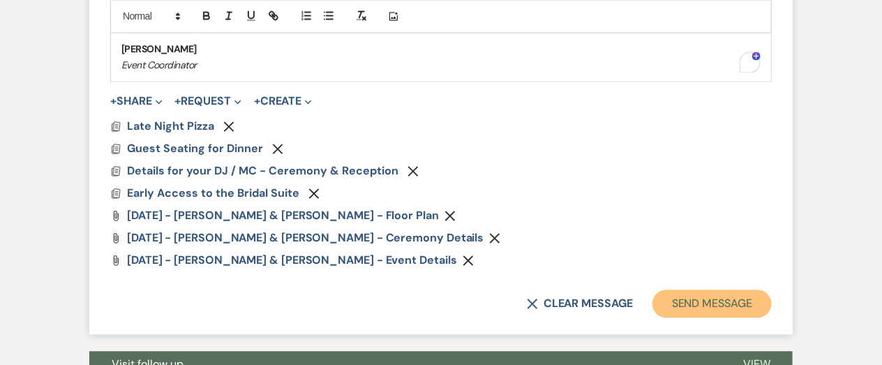
click at [691, 303] on button "Send Message" at bounding box center [711, 304] width 119 height 28
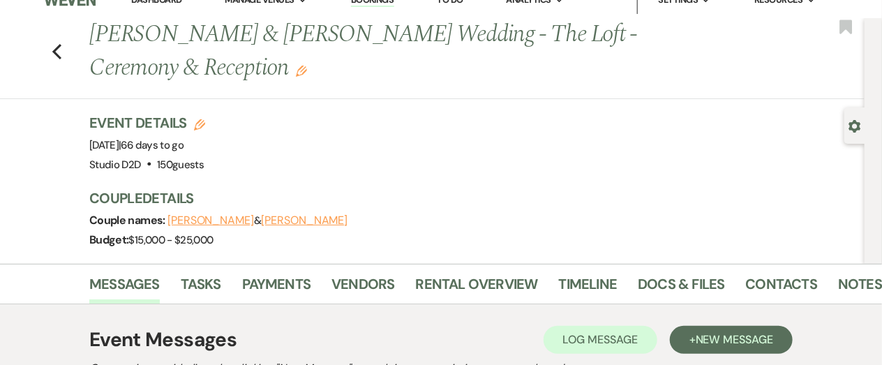
scroll to position [0, 0]
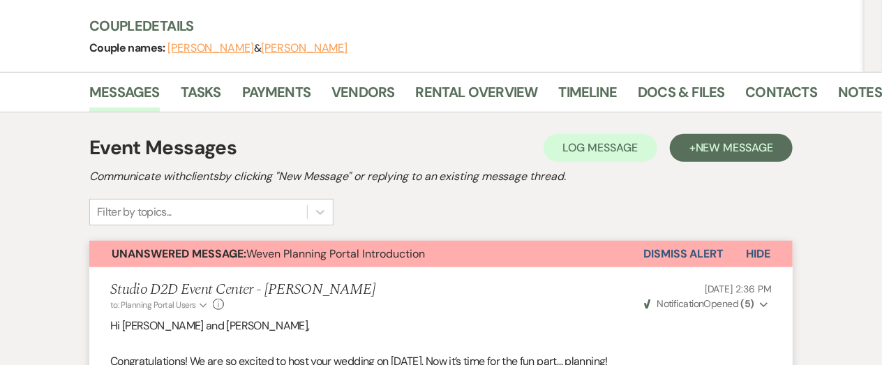
scroll to position [194, 0]
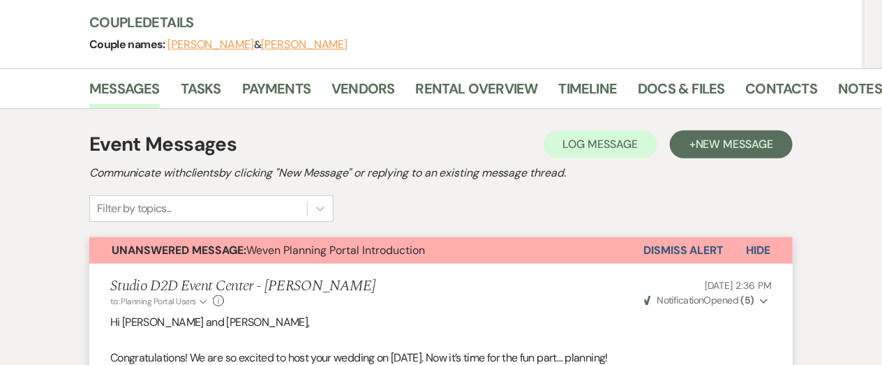
click at [666, 243] on button "Dismiss Alert" at bounding box center [683, 250] width 80 height 27
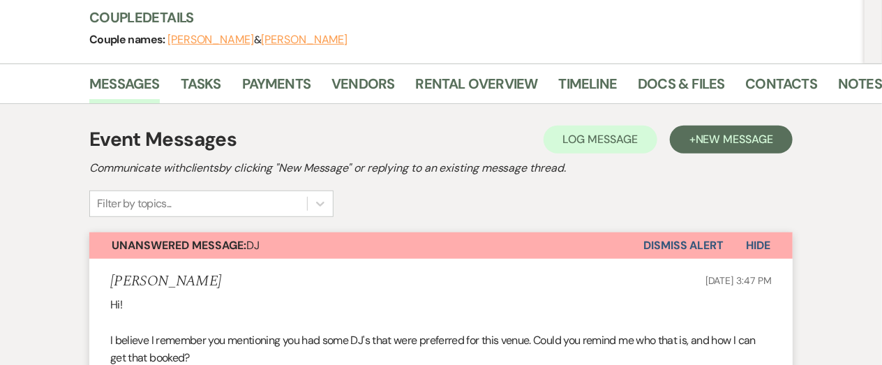
scroll to position [197, 0]
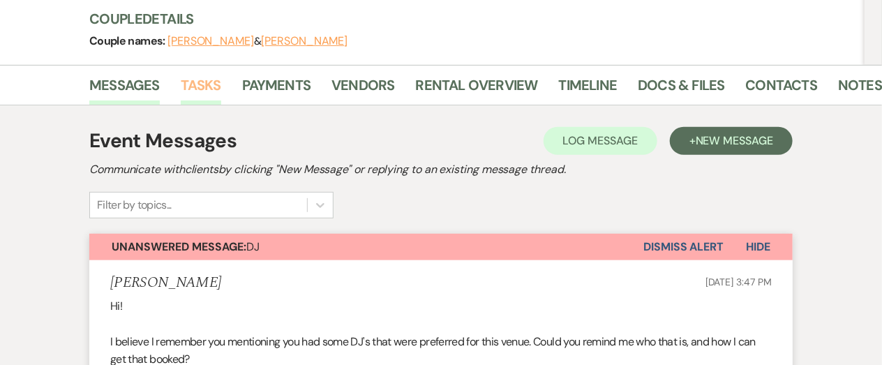
click at [204, 87] on link "Tasks" at bounding box center [201, 89] width 40 height 31
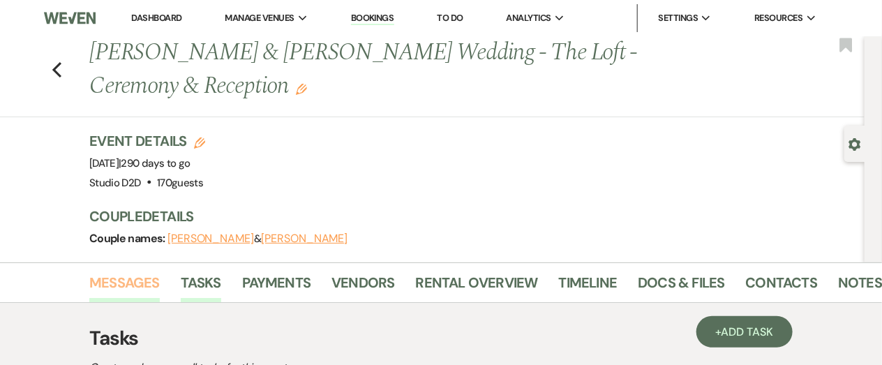
click at [133, 287] on link "Messages" at bounding box center [124, 286] width 70 height 31
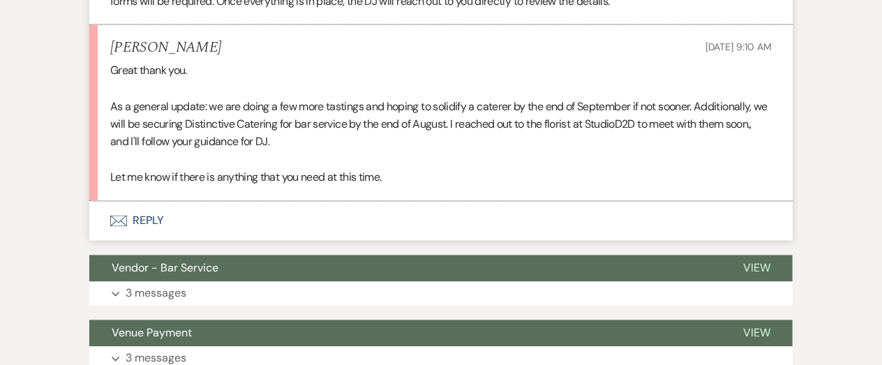
scroll to position [862, 0]
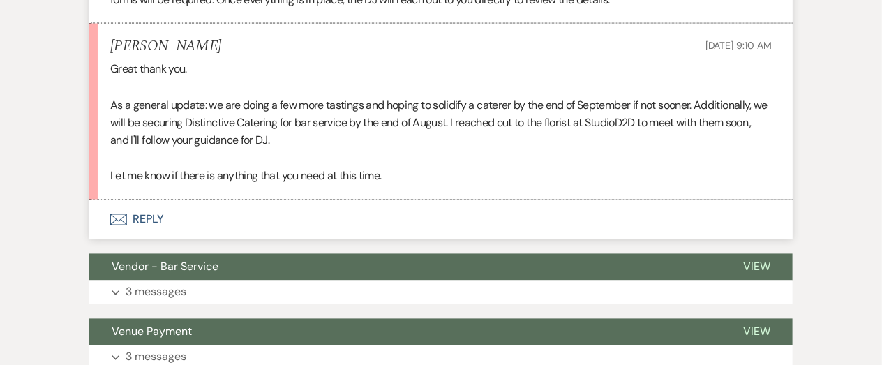
click at [149, 213] on button "Envelope Reply" at bounding box center [440, 219] width 703 height 39
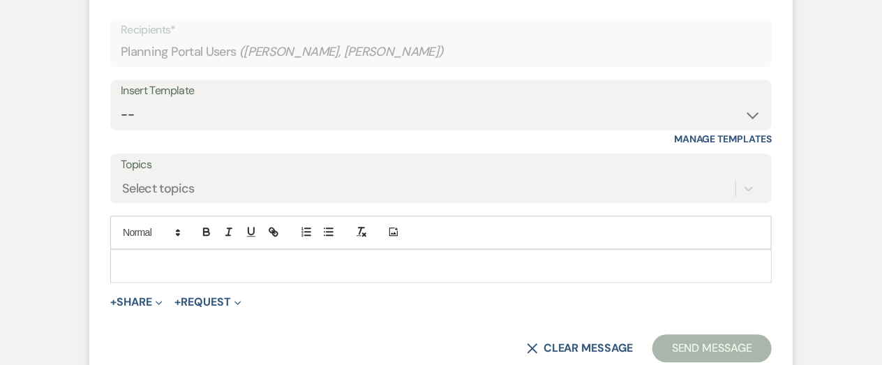
scroll to position [1099, 0]
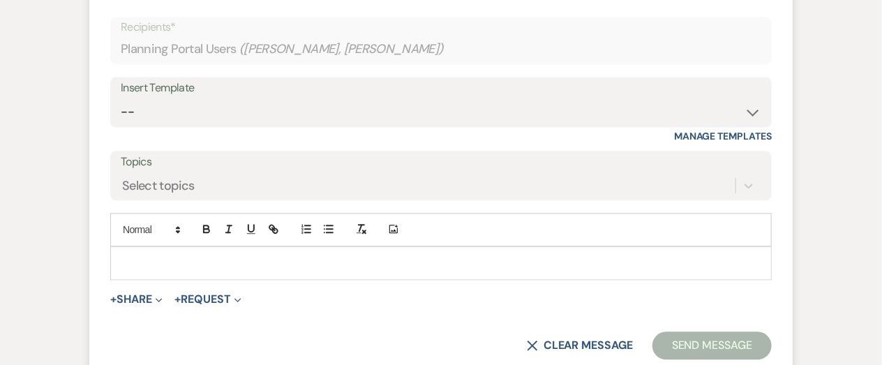
click at [257, 253] on div at bounding box center [441, 263] width 660 height 32
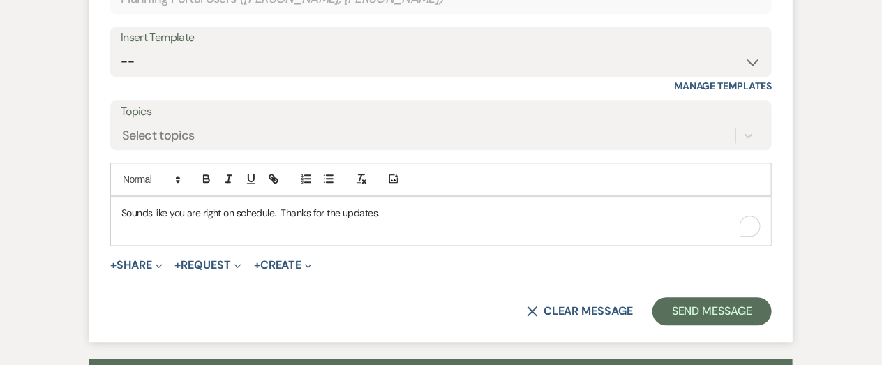
scroll to position [1152, 0]
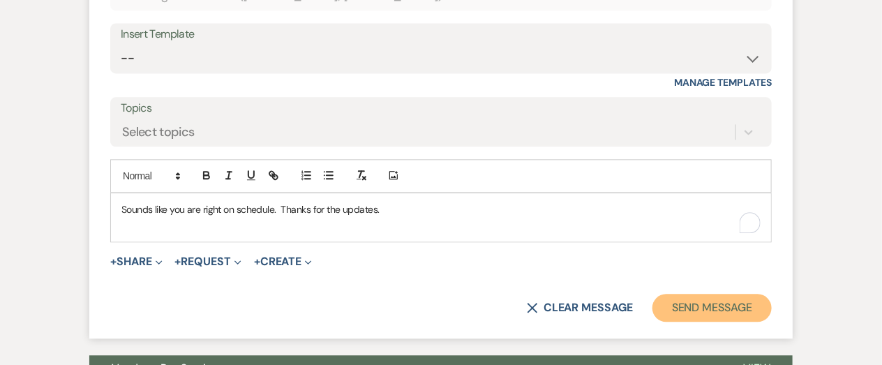
click at [676, 306] on button "Send Message" at bounding box center [711, 308] width 119 height 28
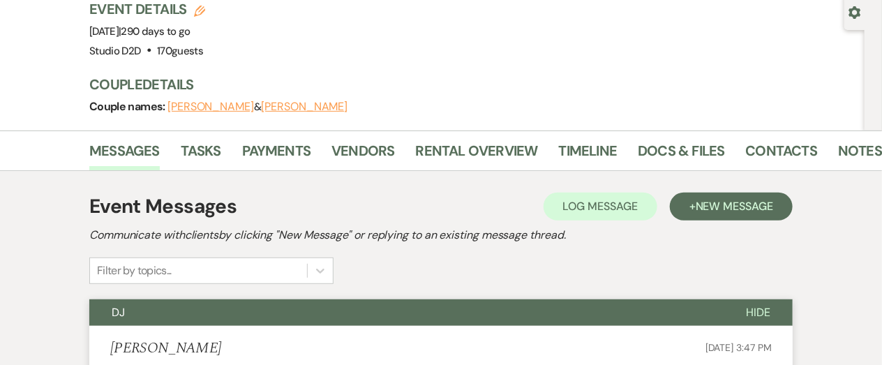
scroll to position [0, 0]
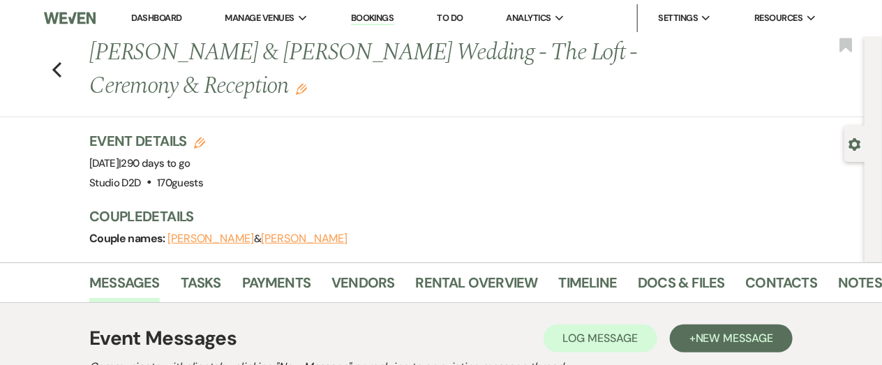
click at [170, 16] on link "Dashboard" at bounding box center [156, 18] width 50 height 12
